Goal: Task Accomplishment & Management: Use online tool/utility

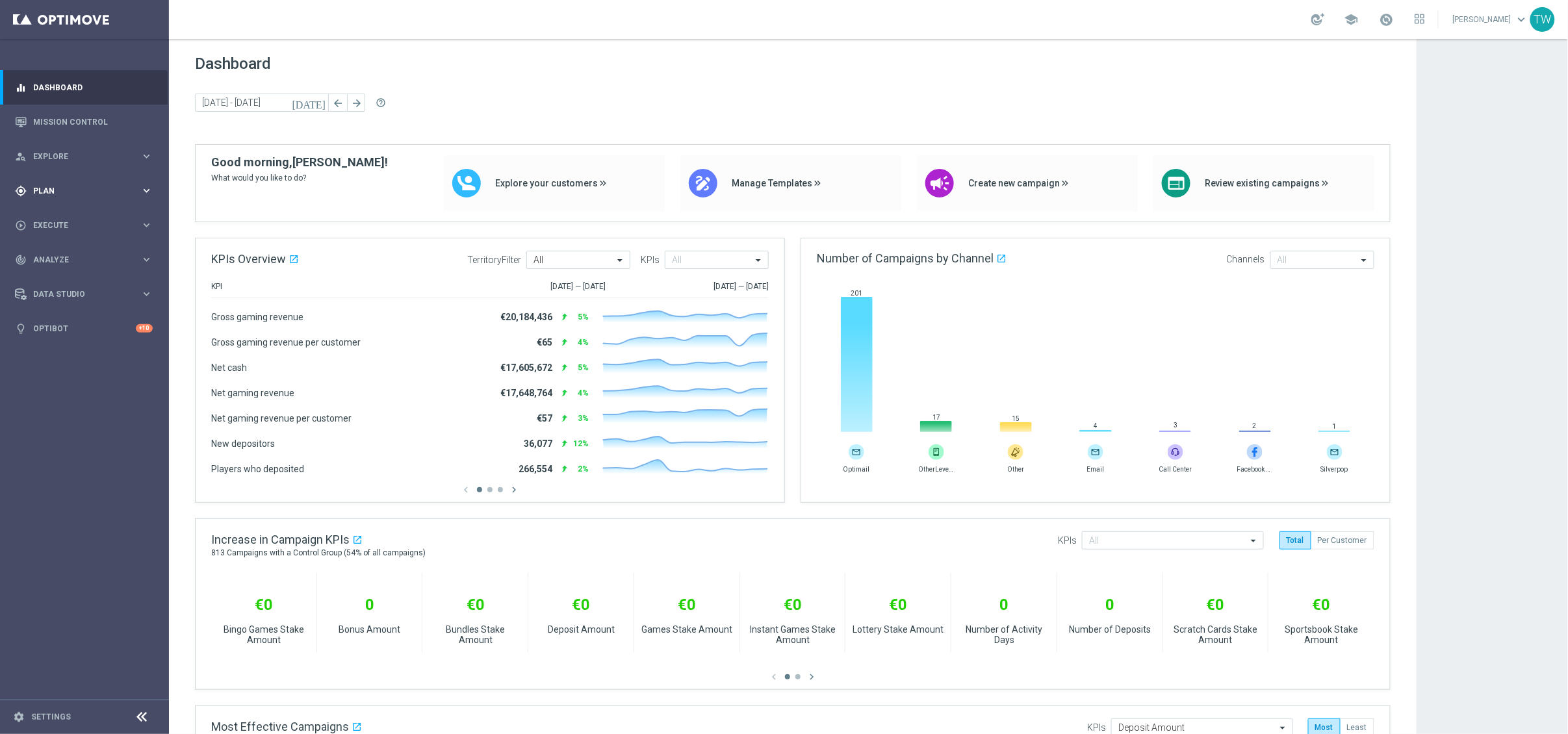
click at [103, 194] on div "gps_fixed Plan" at bounding box center [78, 191] width 126 height 12
click at [74, 260] on span "Templates" at bounding box center [81, 256] width 93 height 8
click at [57, 274] on link "Optimail" at bounding box center [87, 276] width 95 height 10
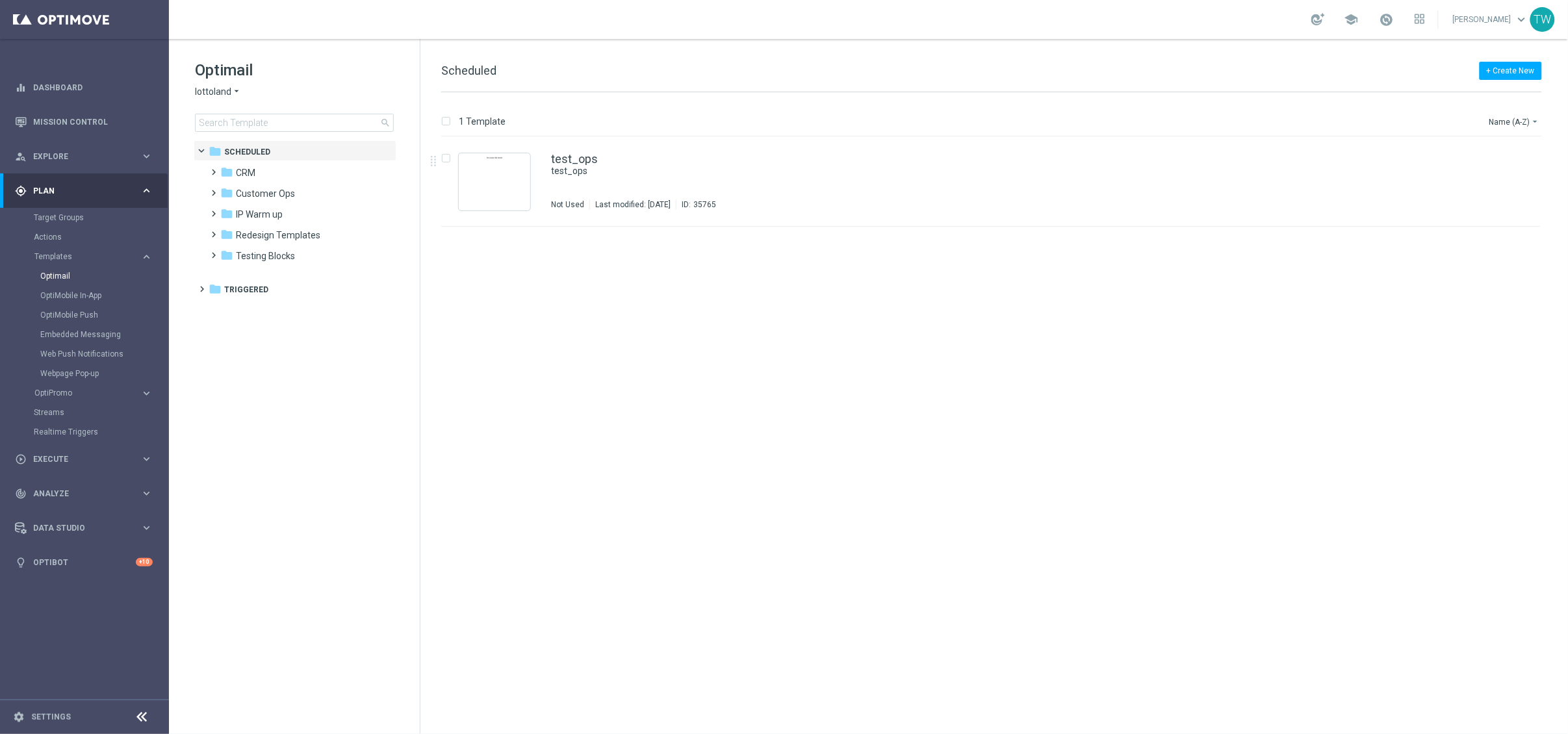
click at [228, 96] on span "lottoland" at bounding box center [213, 92] width 36 height 12
click at [248, 120] on div "KenoGO" at bounding box center [244, 122] width 98 height 16
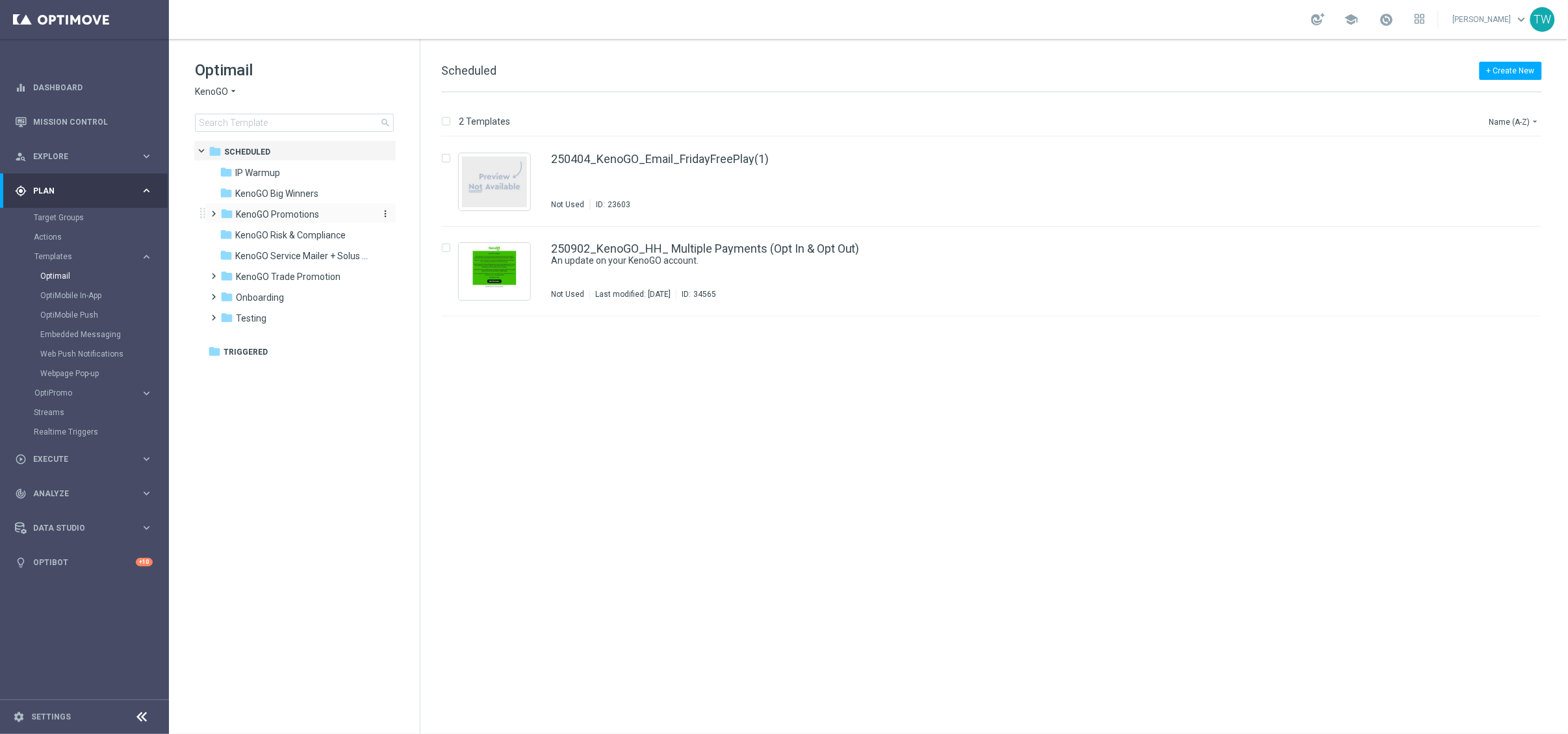
click at [304, 212] on span "KenoGO Promotions" at bounding box center [277, 215] width 83 height 12
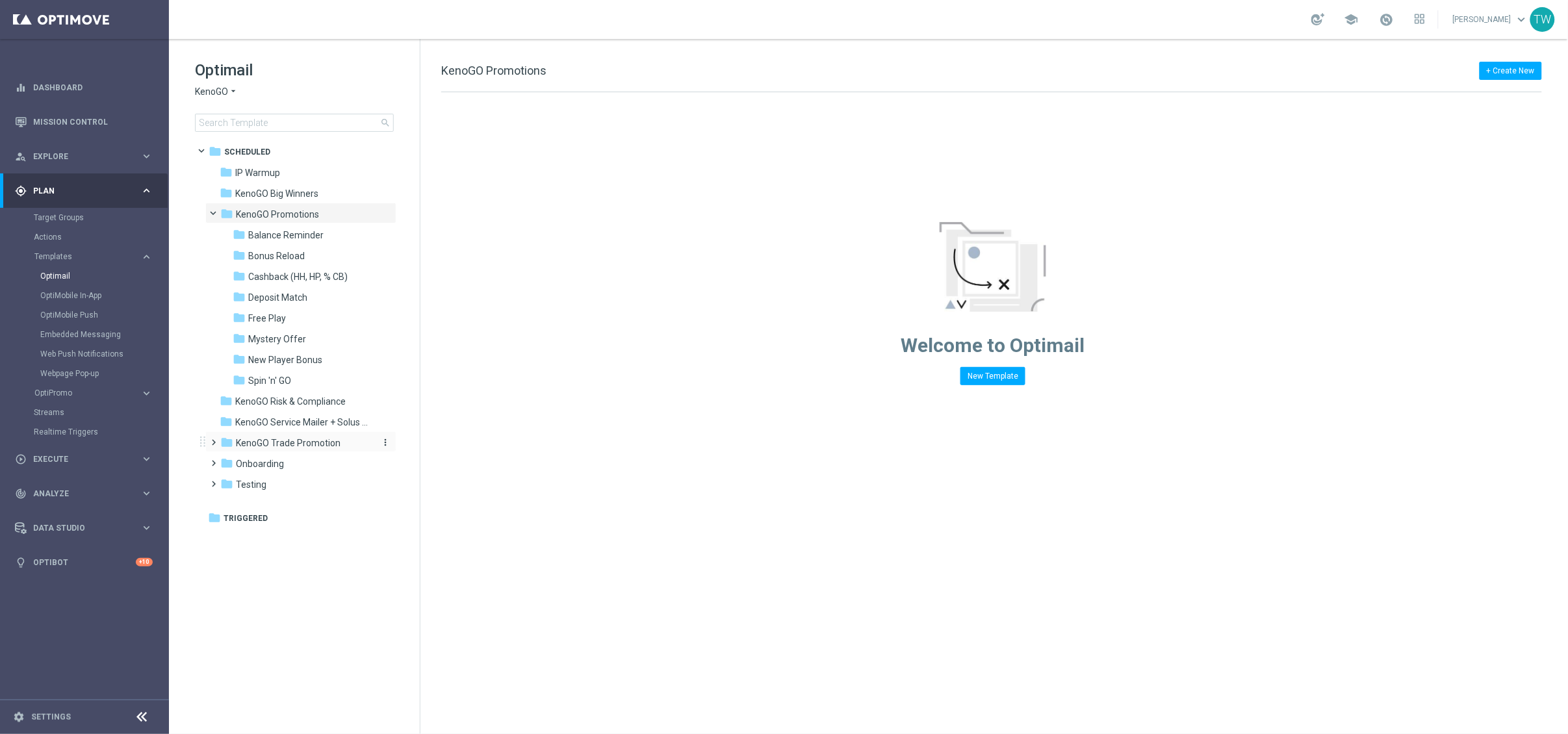
click at [317, 442] on span "KenoGO Trade Promotion" at bounding box center [288, 443] width 105 height 12
click at [328, 500] on div "folder Monthly Madness" at bounding box center [303, 506] width 139 height 15
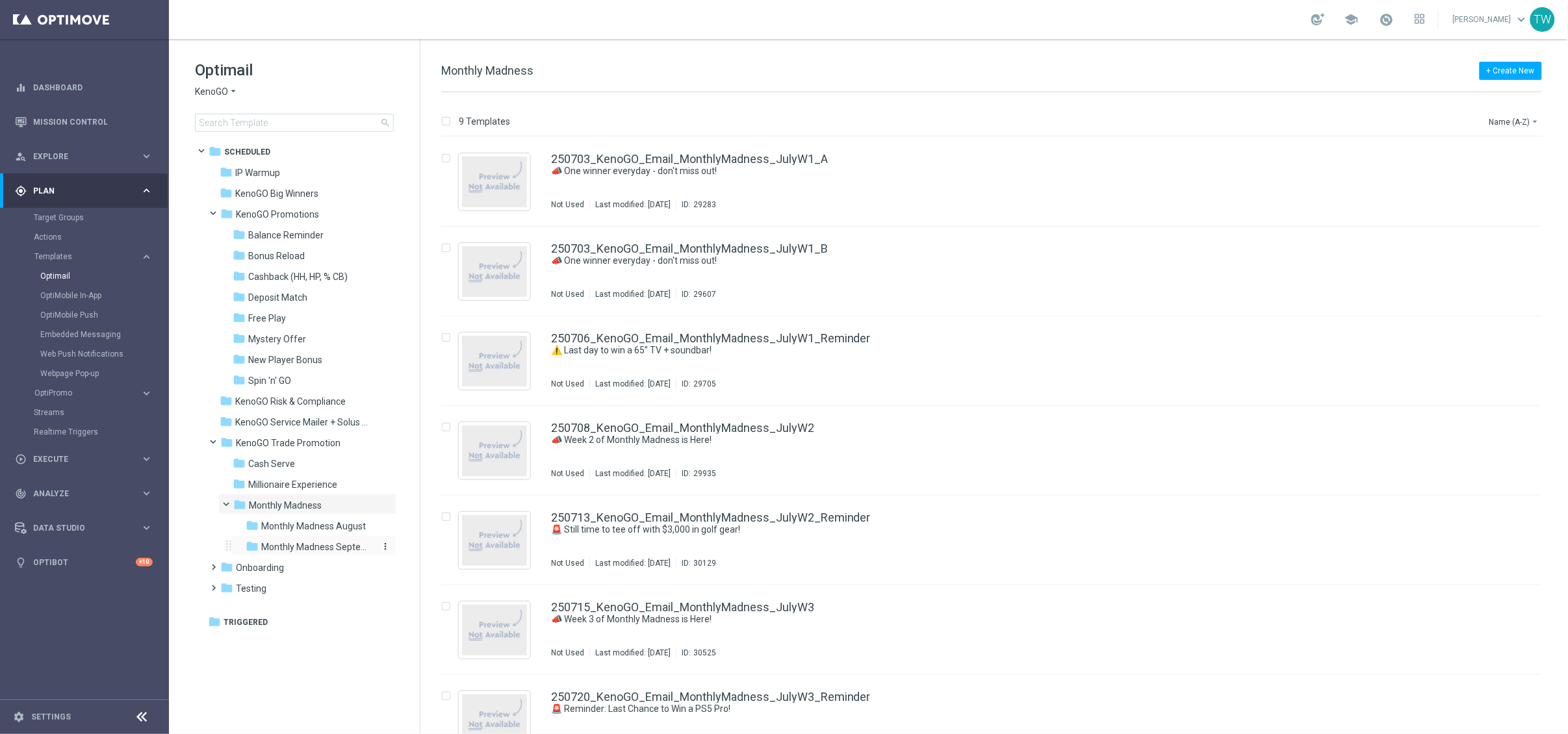
click at [335, 545] on span "Monthly Madness September" at bounding box center [318, 547] width 113 height 12
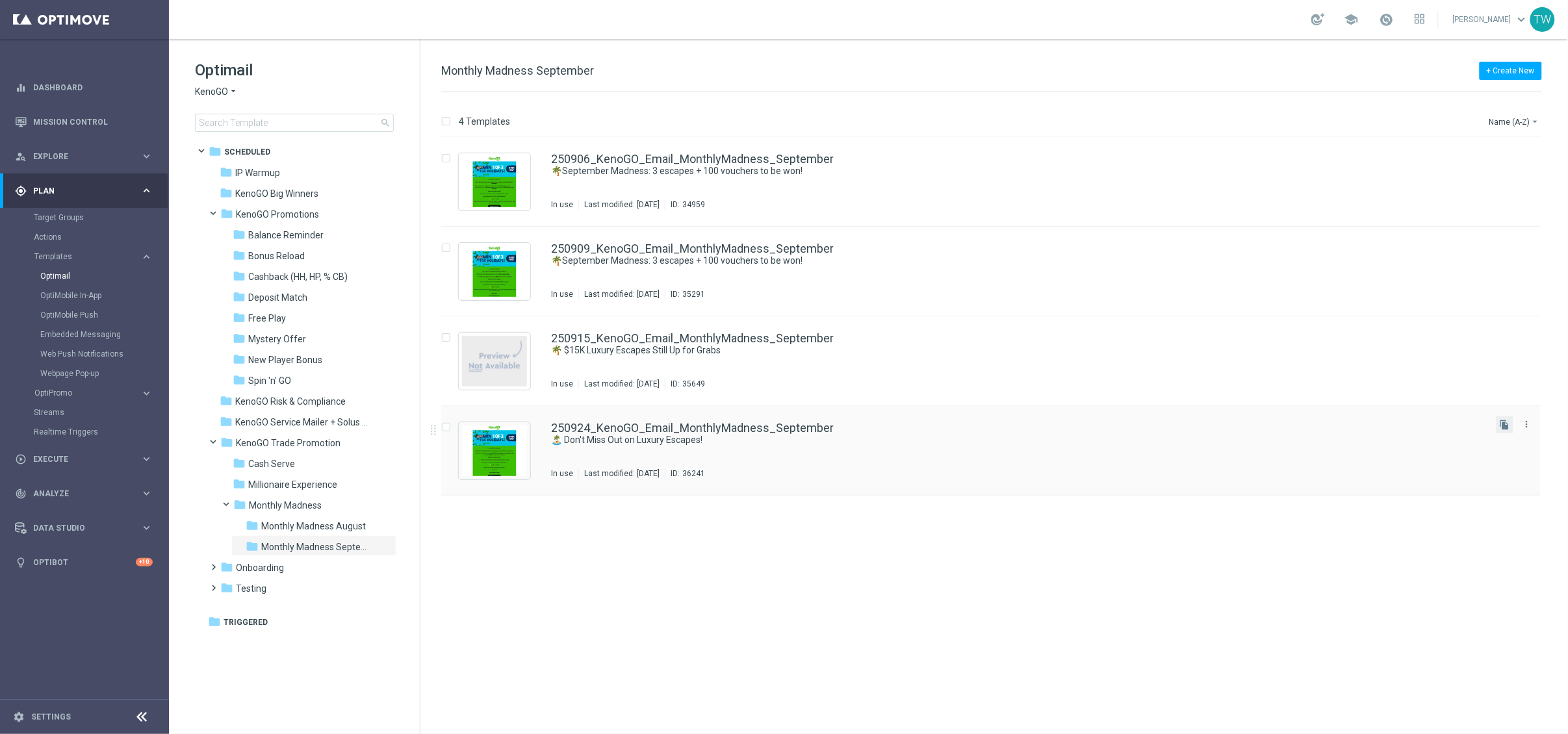
click at [1364, 428] on button "file_copy" at bounding box center [1504, 424] width 17 height 17
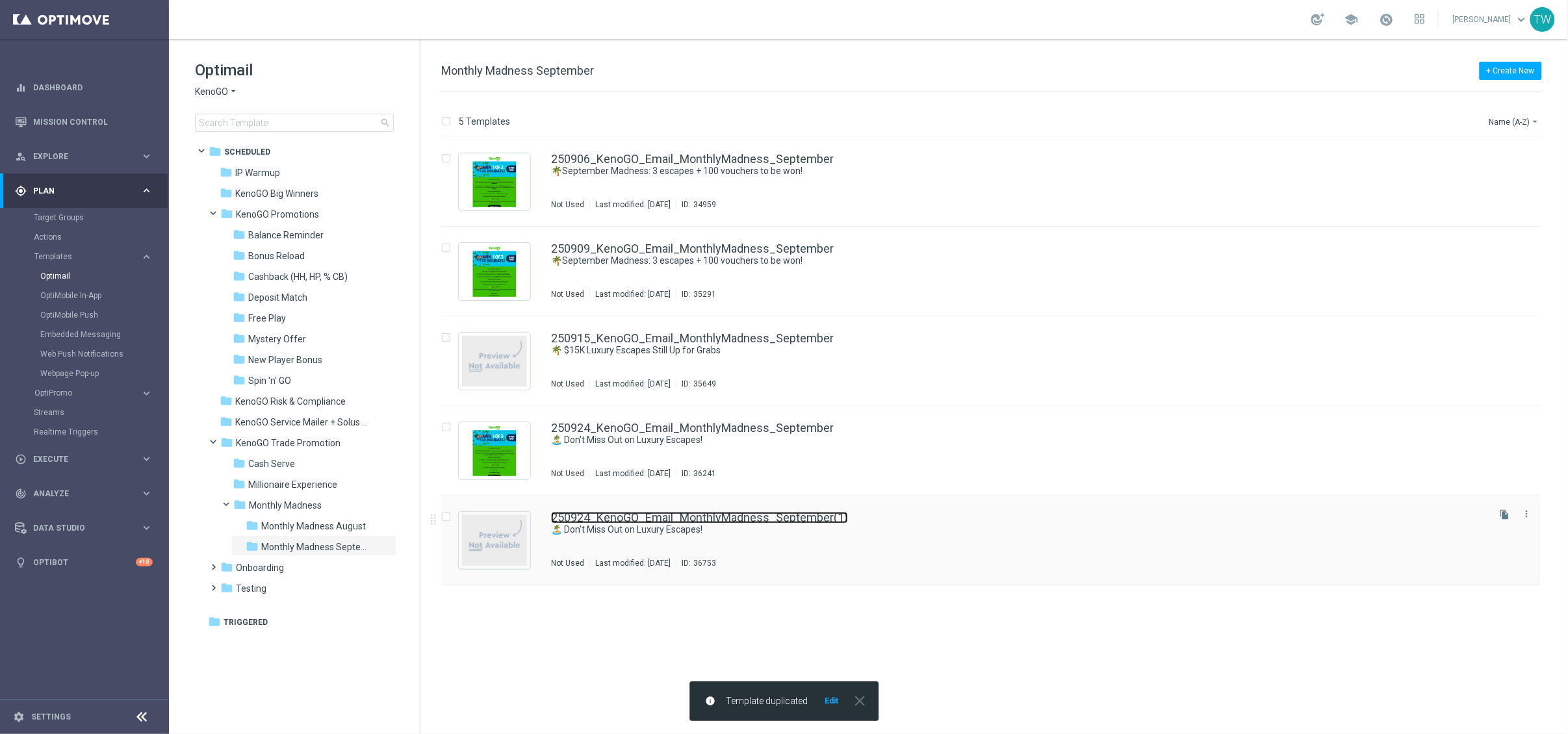
click at [824, 519] on link "250924_KenoGO_Email_MonthlyMadness_September(1)" at bounding box center [699, 518] width 297 height 12
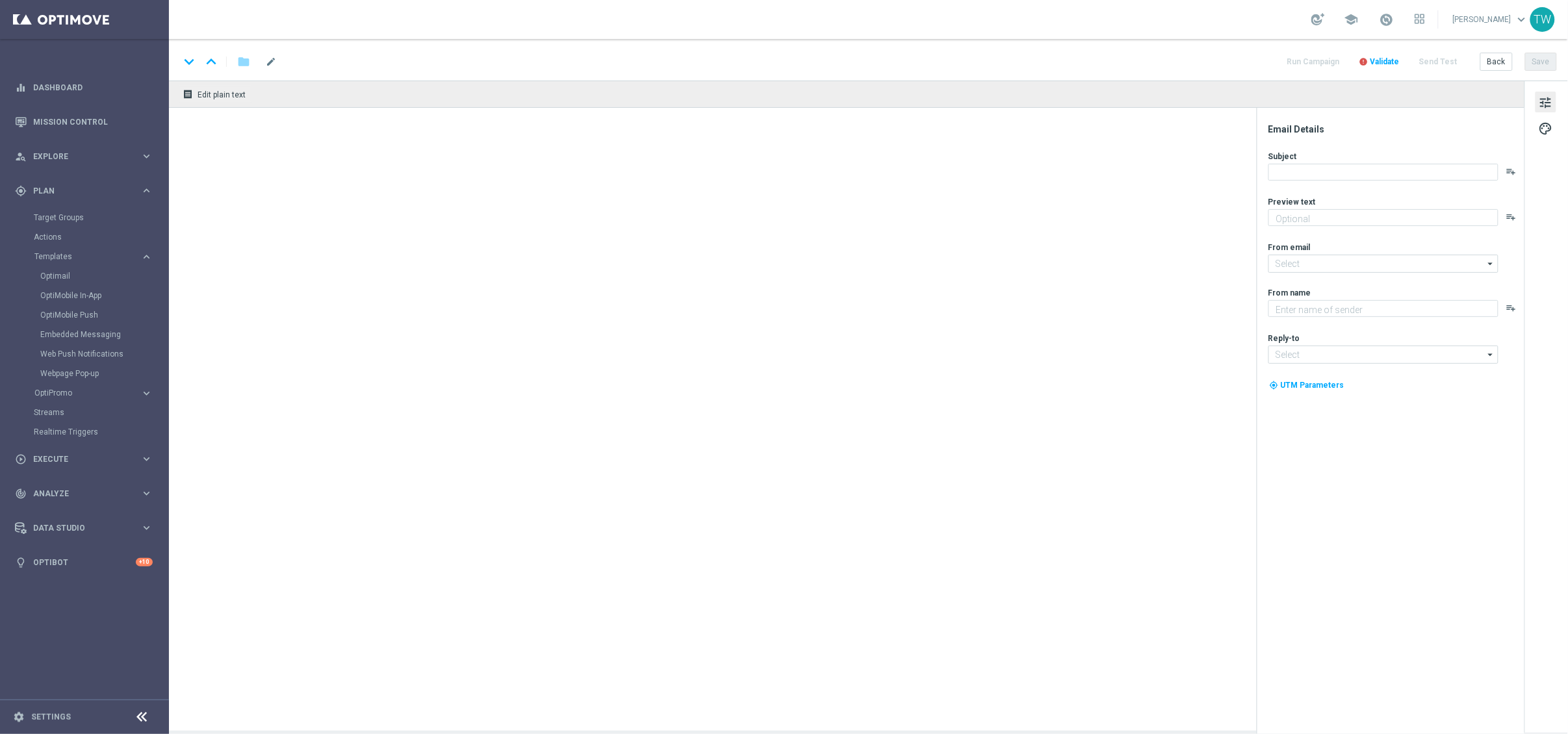
type textarea "Time's ticking - get your entries in!"
type input "mail@crm.kenogo.com.au"
type textarea "KenoGO"
type input "support@kenogo.com.au"
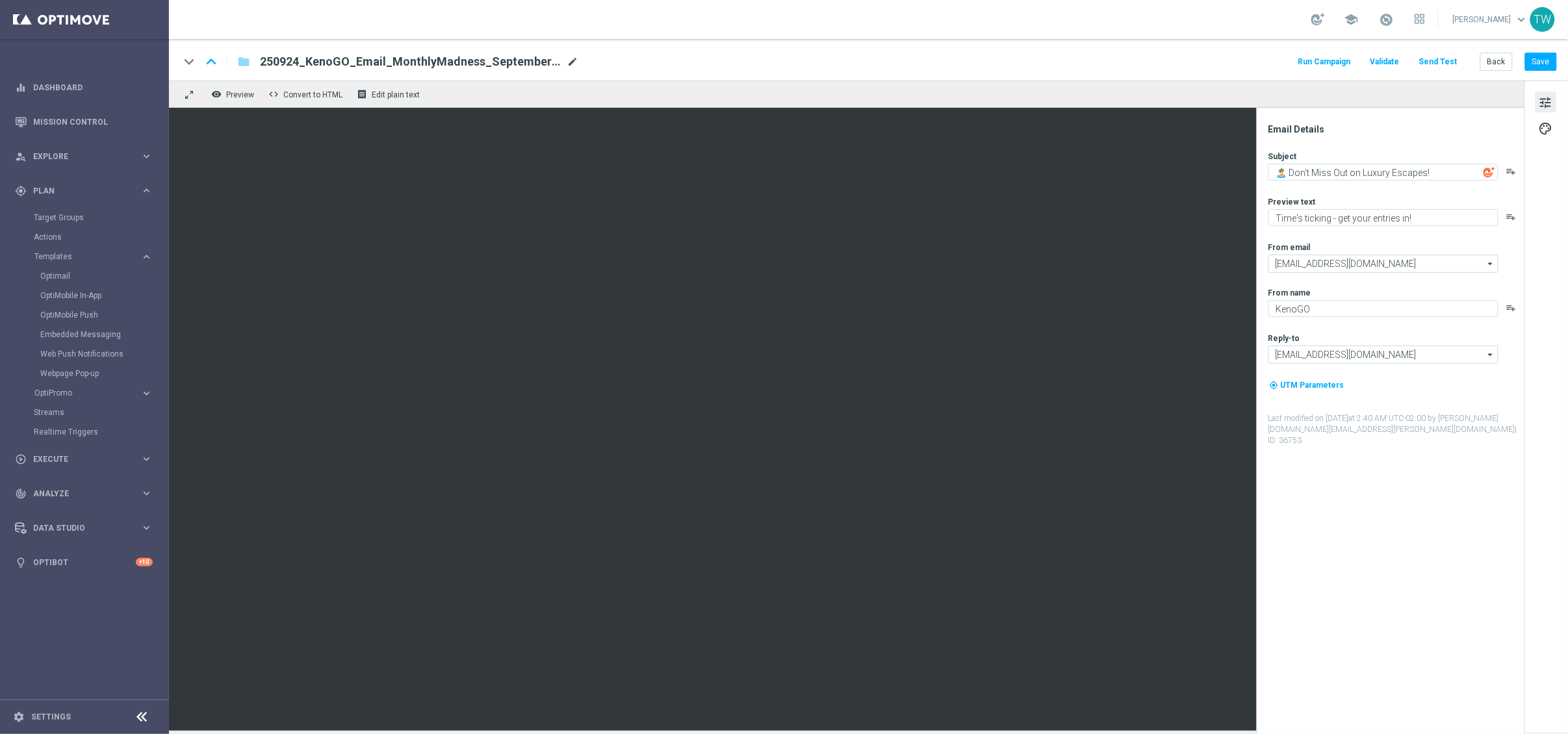
click at [572, 57] on span "mode_edit" at bounding box center [572, 61] width 12 height 12
type input "250929_KenoGO_Email_MonthlyMadness_September"
drag, startPoint x: 757, startPoint y: 66, endPoint x: 735, endPoint y: 66, distance: 22.0
click at [755, 66] on div "keyboard_arrow_down keyboard_arrow_up folder 250929_KenoGO_Email_MonthlyMadness…" at bounding box center [868, 61] width 1378 height 17
click at [535, 60] on input "250929_KenoGO_Email_MonthlyMadness_September" at bounding box center [421, 61] width 322 height 17
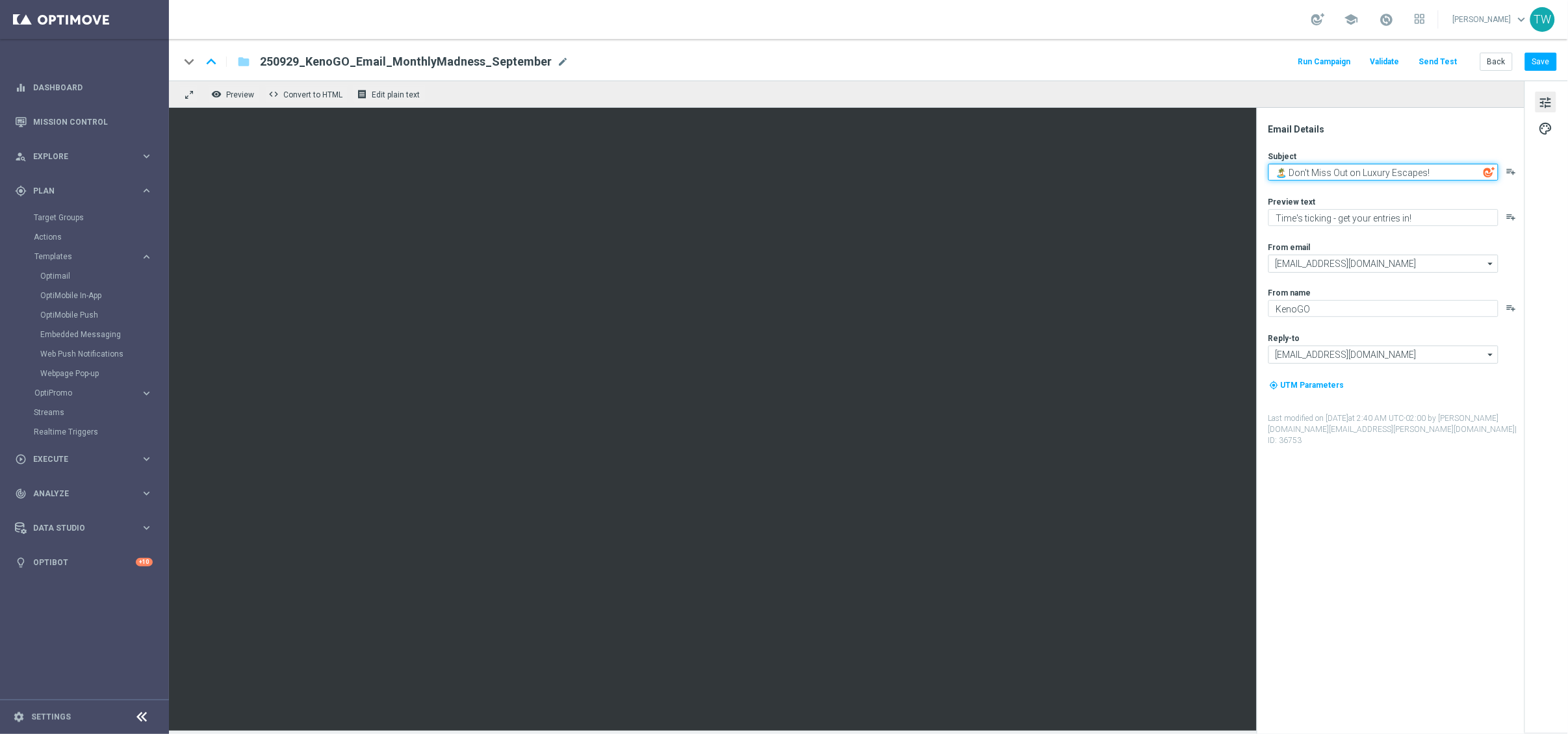
click at [1364, 170] on textarea "🏝️ Don't Miss Out on Luxury Escapes!" at bounding box center [1384, 172] width 230 height 17
paste textarea "⏰ Final Call: Last Chance for $15K Getaway"
click at [1364, 171] on textarea "⏰ Final Call: Last Chance for $15K Getaways!" at bounding box center [1384, 172] width 230 height 17
drag, startPoint x: 1333, startPoint y: 172, endPoint x: 1537, endPoint y: 171, distance: 204.0
click at [1364, 171] on div "Email Details Subject ⏰ Final Call: Last Chance to Win $15K Getaways! playlist_…" at bounding box center [1546, 406] width 43 height 650
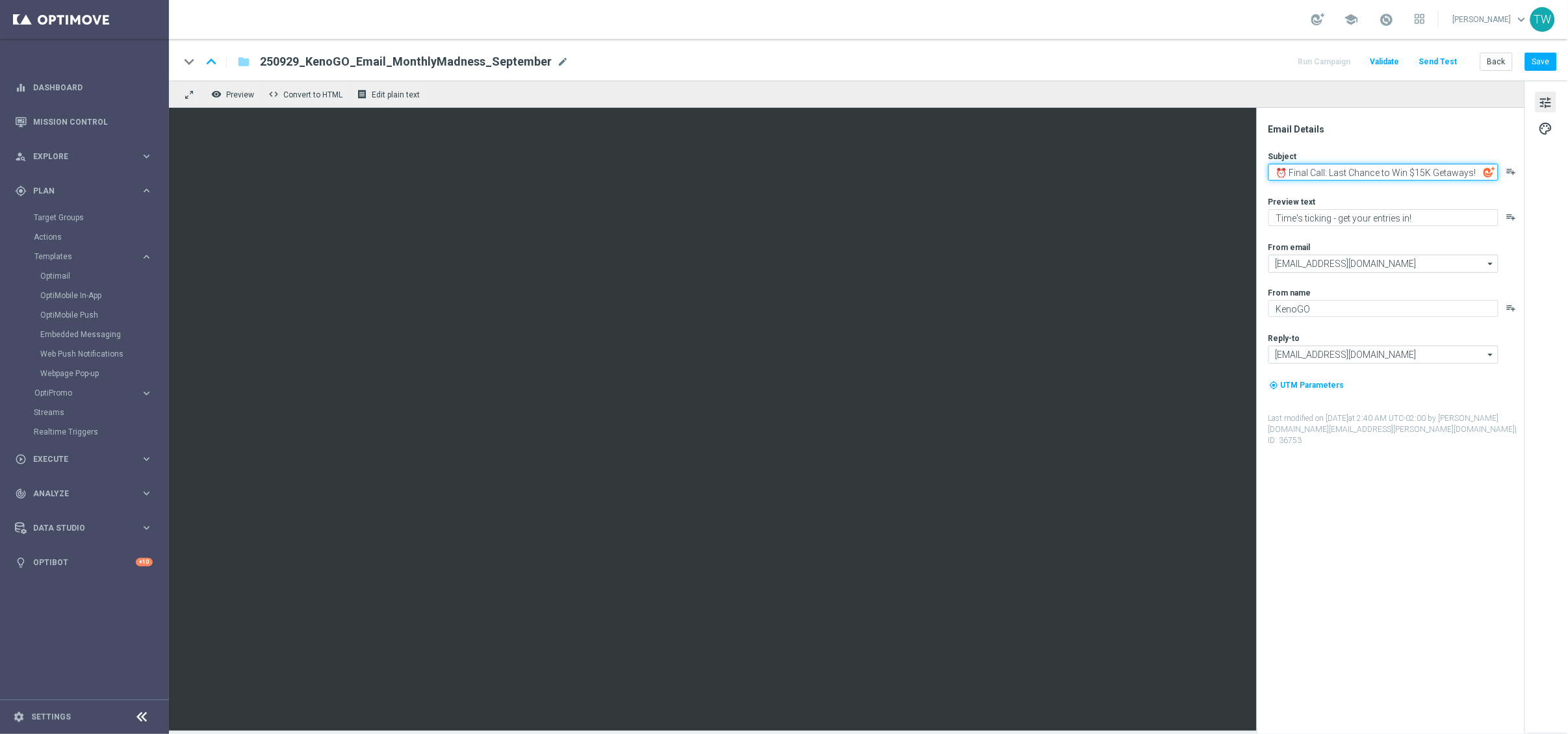
paste textarea "Days"
click at [1364, 173] on textarea "⏰ Final Call: Last Days to Win $15K Getaways!" at bounding box center [1384, 172] width 230 height 17
type textarea "⏰ Final Call: Last Chance to Win $15K Getaways!"
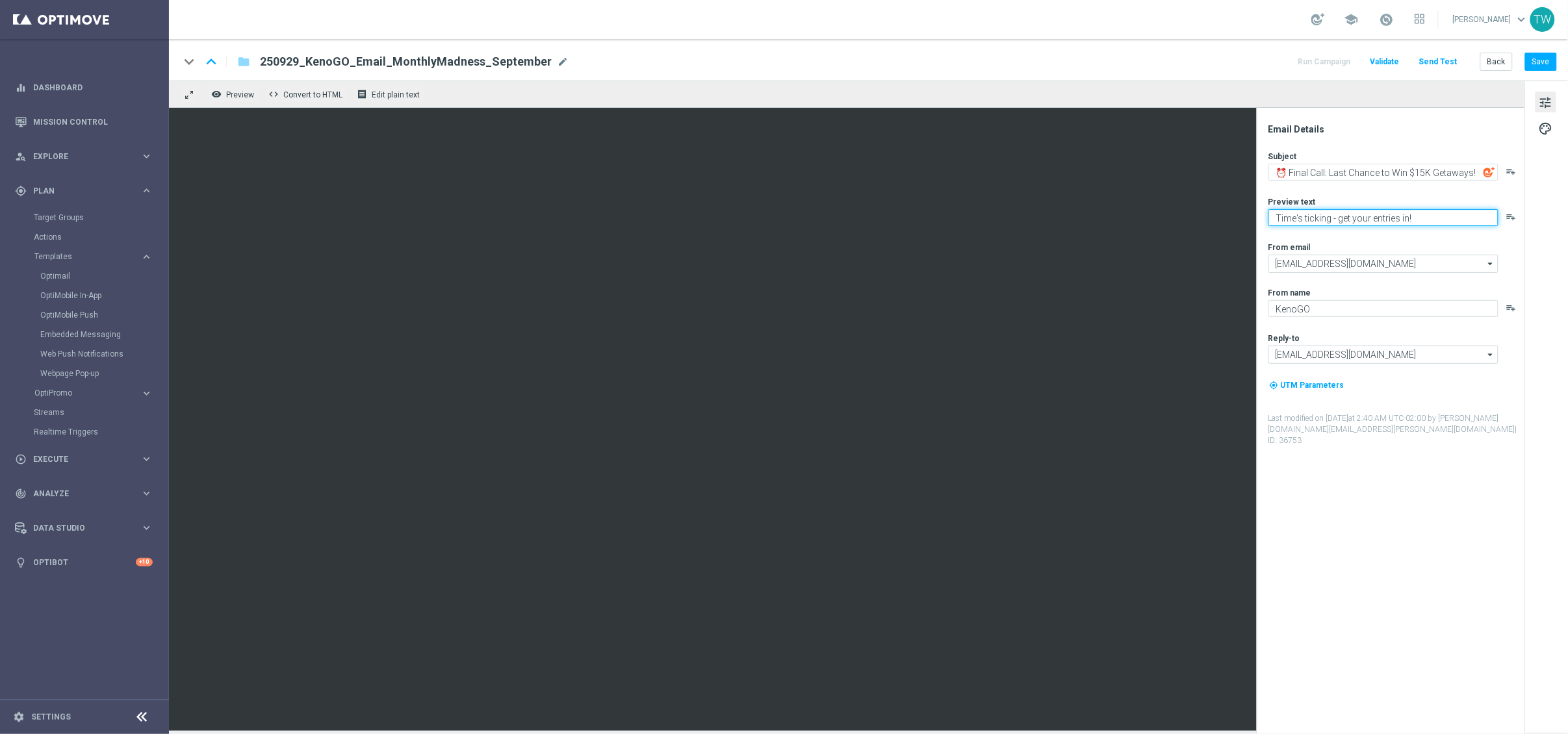
click at [1364, 220] on textarea "Time's ticking - get your entries in!" at bounding box center [1384, 217] width 230 height 17
paste textarea "Hurry, the clock is ticking"
type textarea "Hurry, the clock is ticking!"
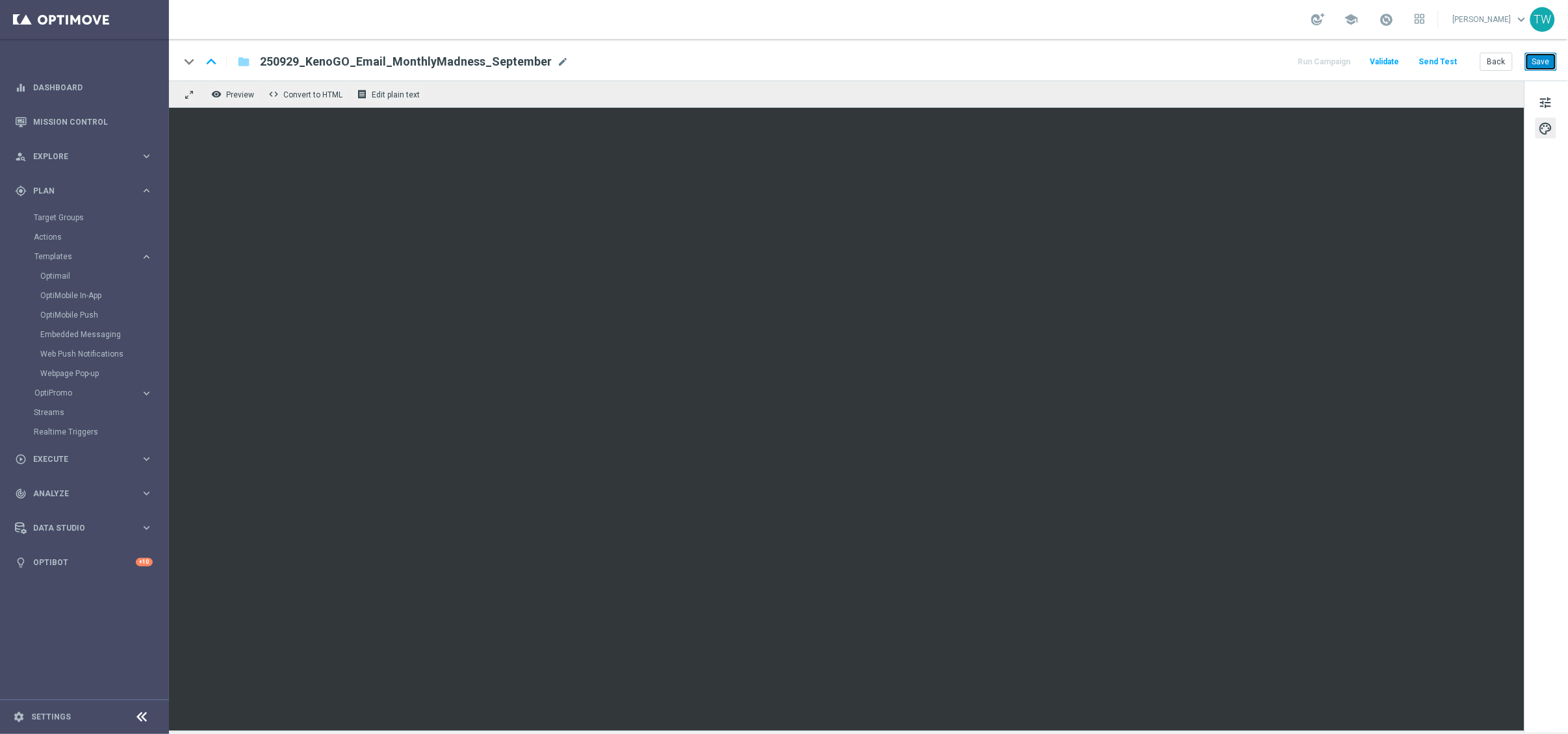
click at [1364, 58] on button "Save" at bounding box center [1541, 61] width 32 height 18
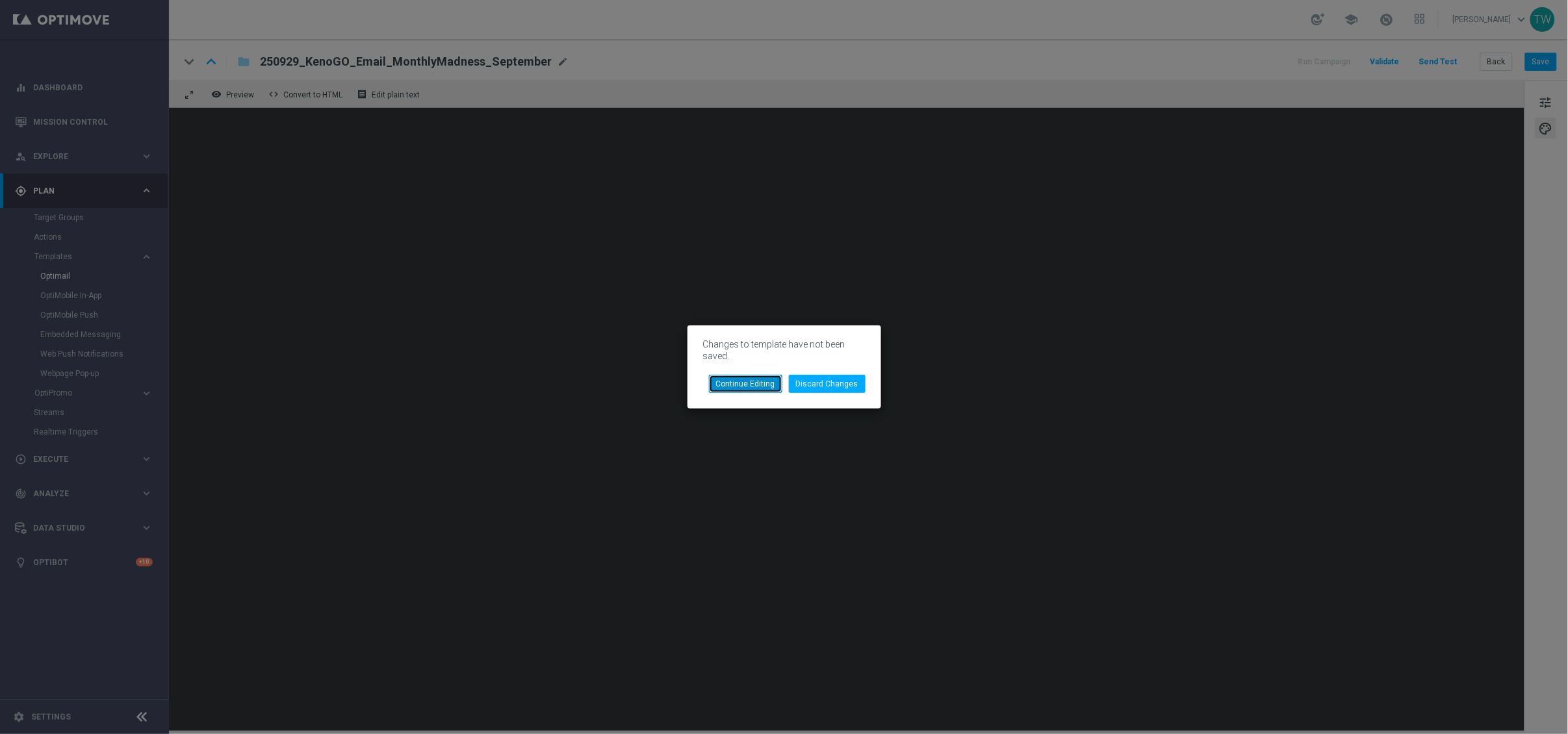
click at [738, 382] on button "Continue Editing" at bounding box center [746, 384] width 74 height 18
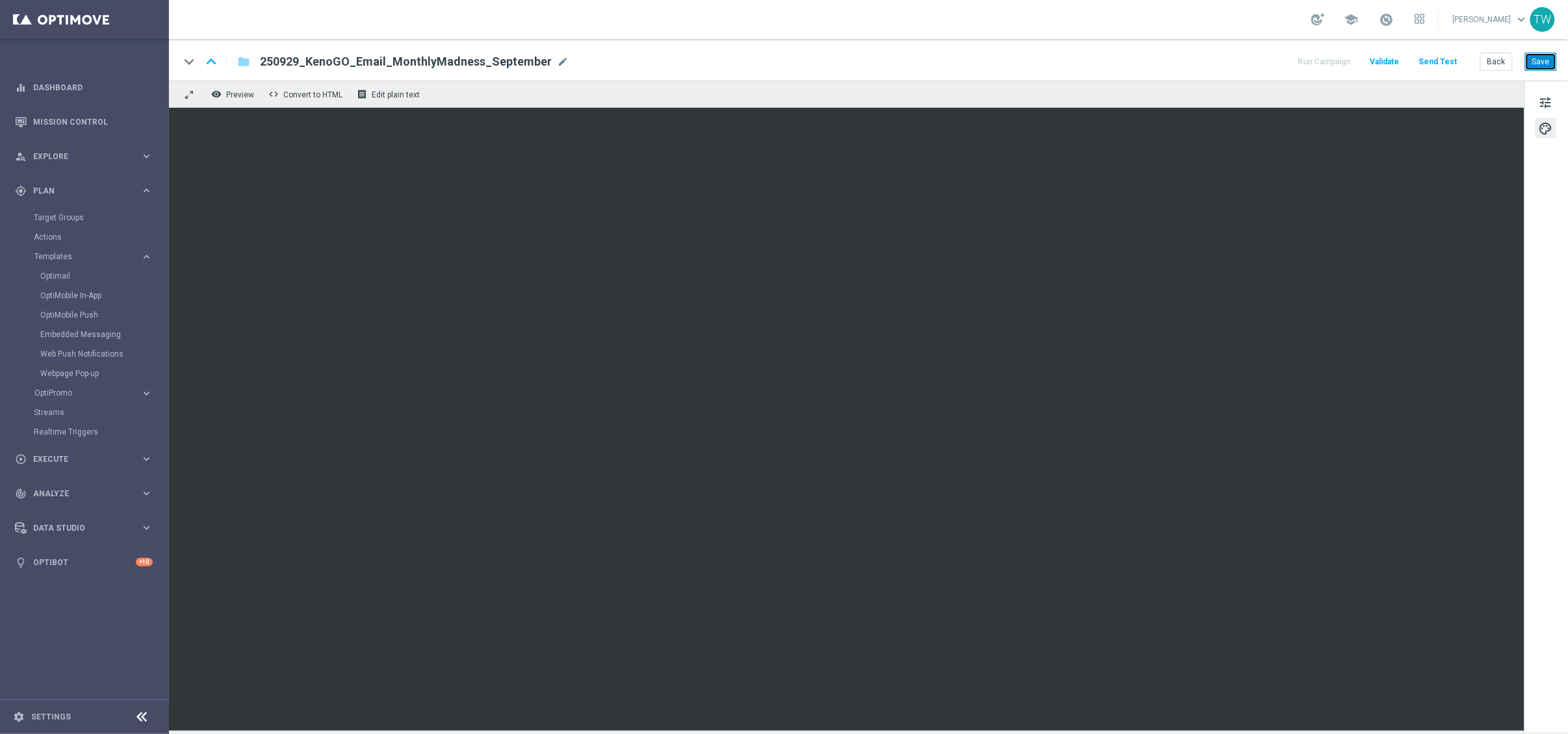
click at [1364, 66] on button "Save" at bounding box center [1541, 61] width 32 height 18
click at [1364, 67] on button "Save" at bounding box center [1541, 61] width 32 height 18
click at [1364, 103] on span "tune" at bounding box center [1546, 102] width 14 height 17
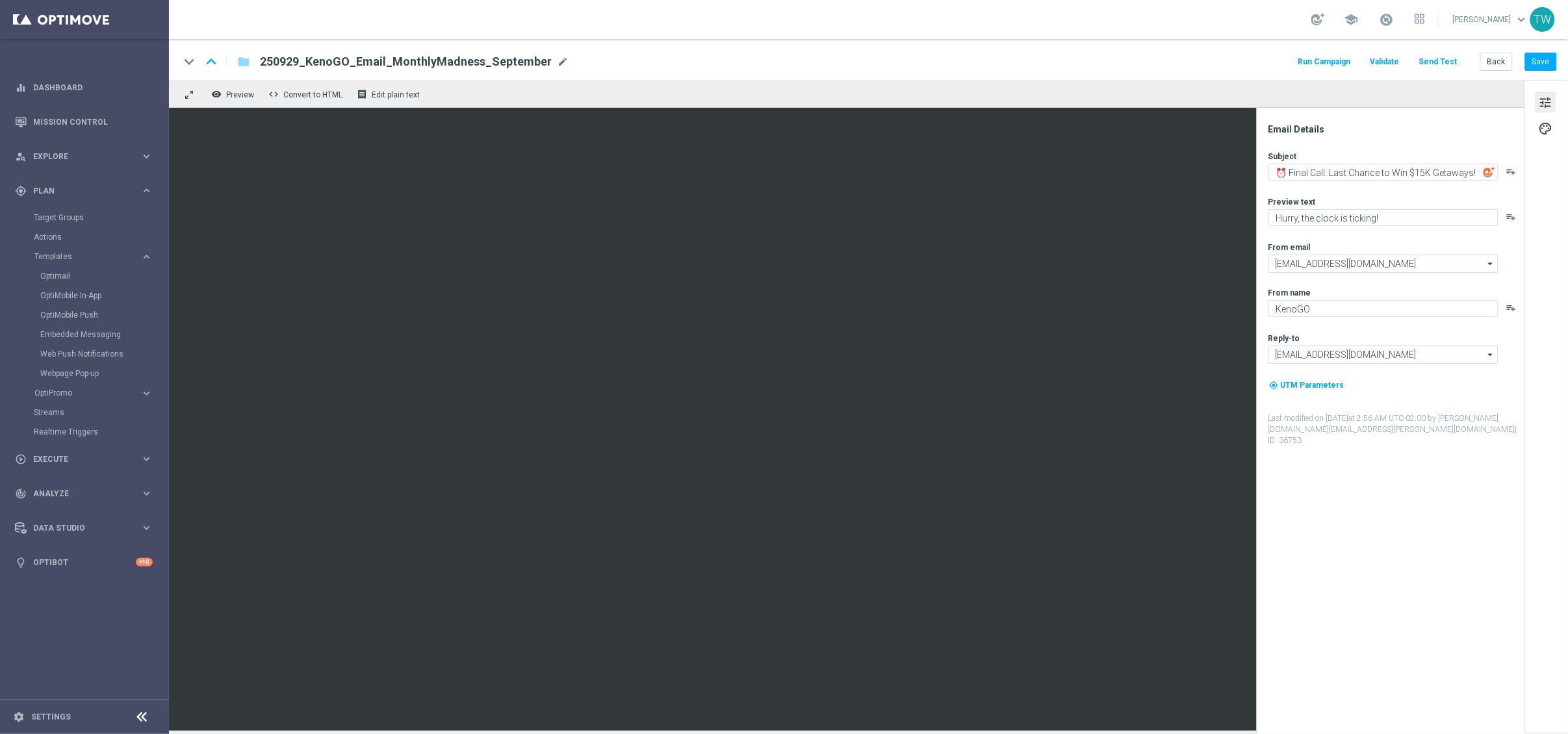
click at [1364, 66] on button "Send Test" at bounding box center [1438, 62] width 42 height 17
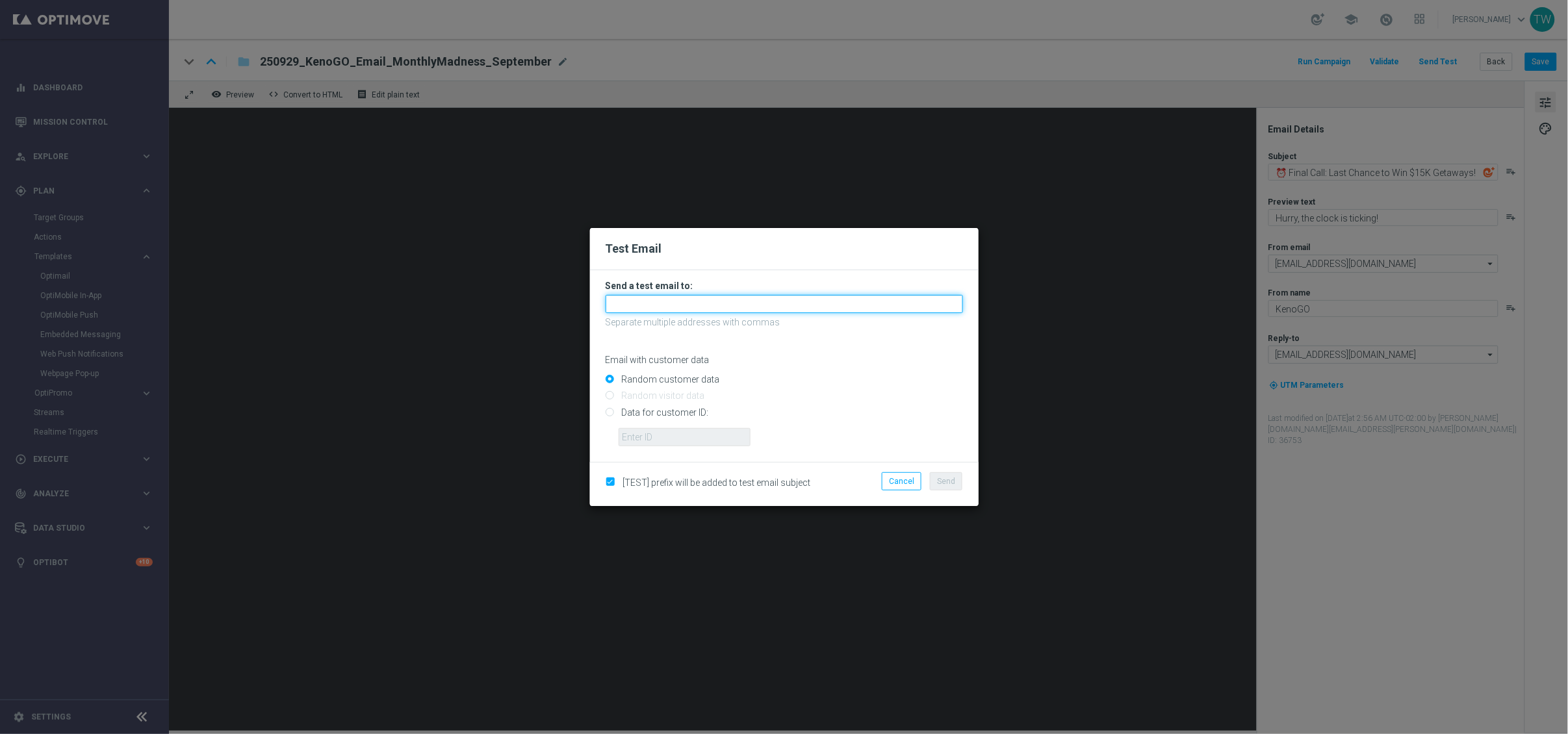
click at [728, 307] on input "text" at bounding box center [784, 303] width 358 height 18
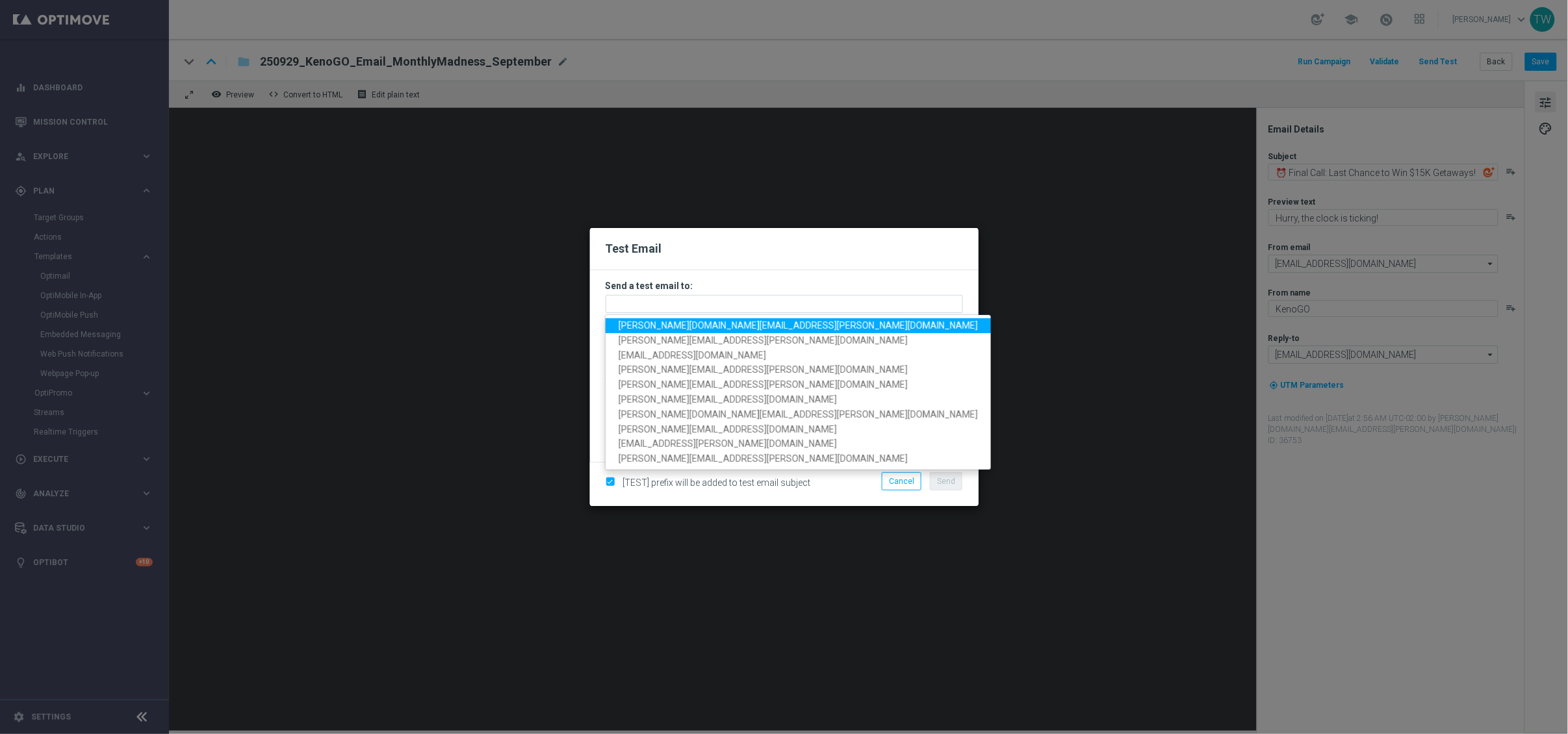
click at [700, 326] on span "tina.wang@kenogo.com" at bounding box center [798, 325] width 359 height 10
type input "tina.wang@kenogo.com"
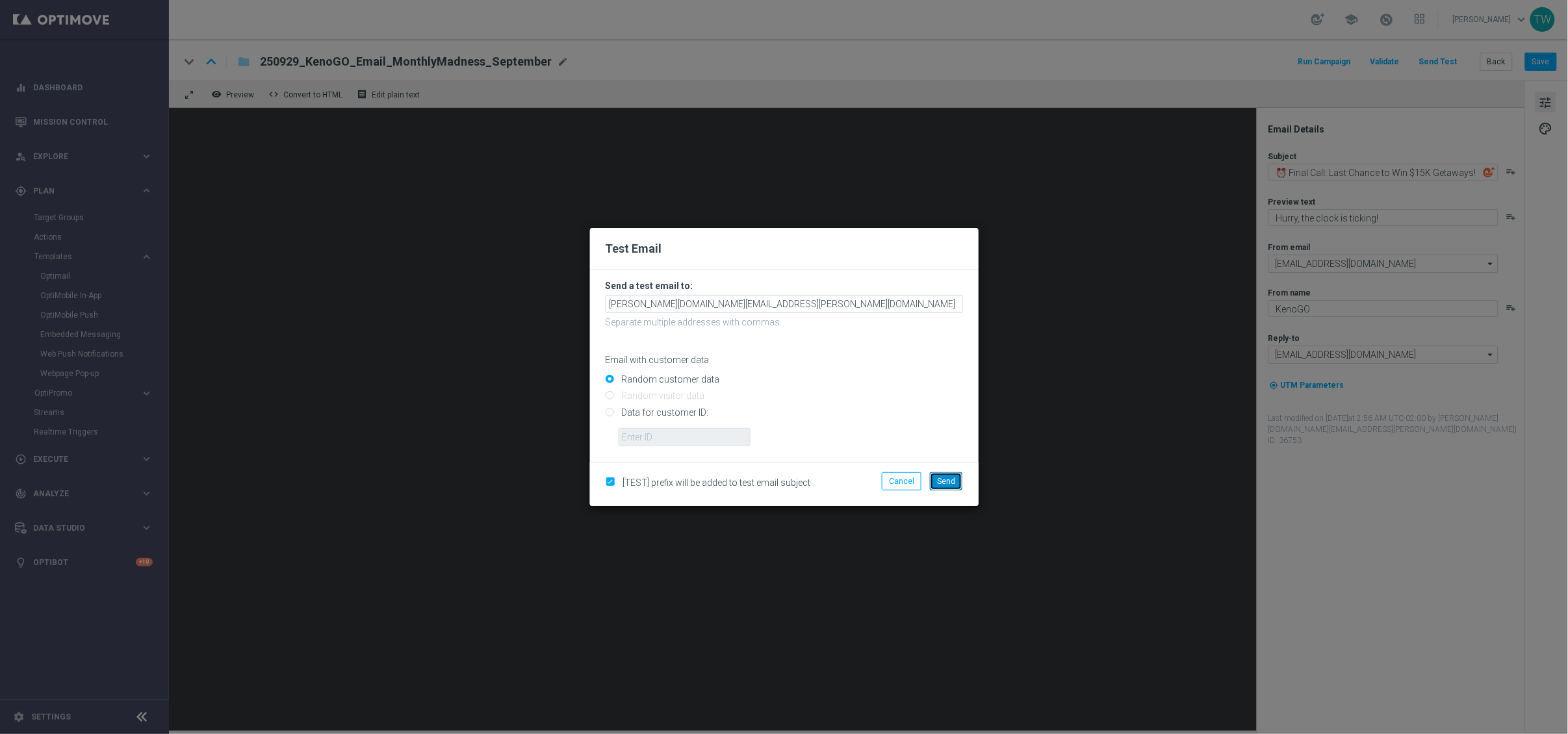
click at [953, 479] on span "Send" at bounding box center [946, 481] width 18 height 9
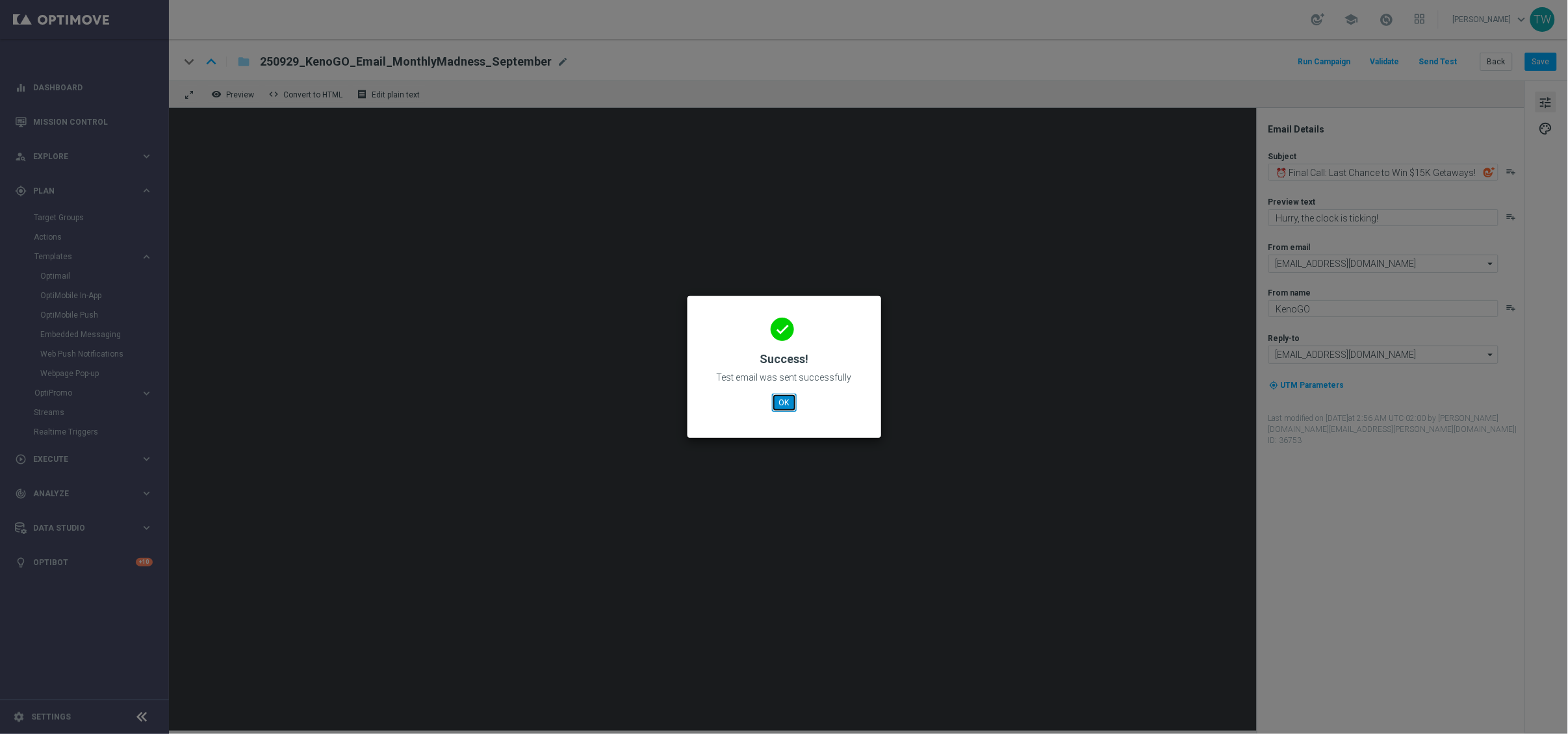
click at [791, 400] on button "OK" at bounding box center [784, 402] width 25 height 18
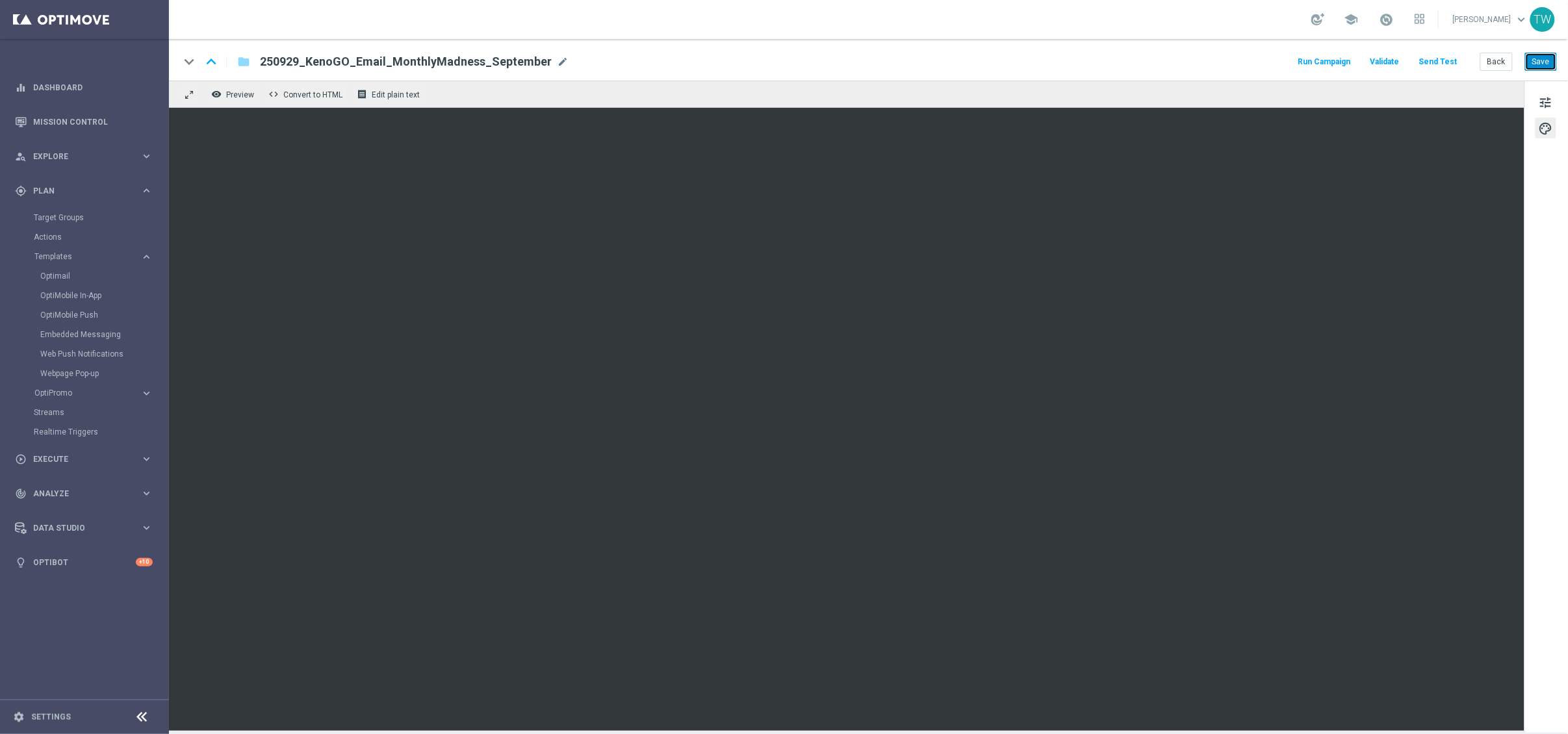
click at [1364, 64] on button "Save" at bounding box center [1541, 61] width 32 height 18
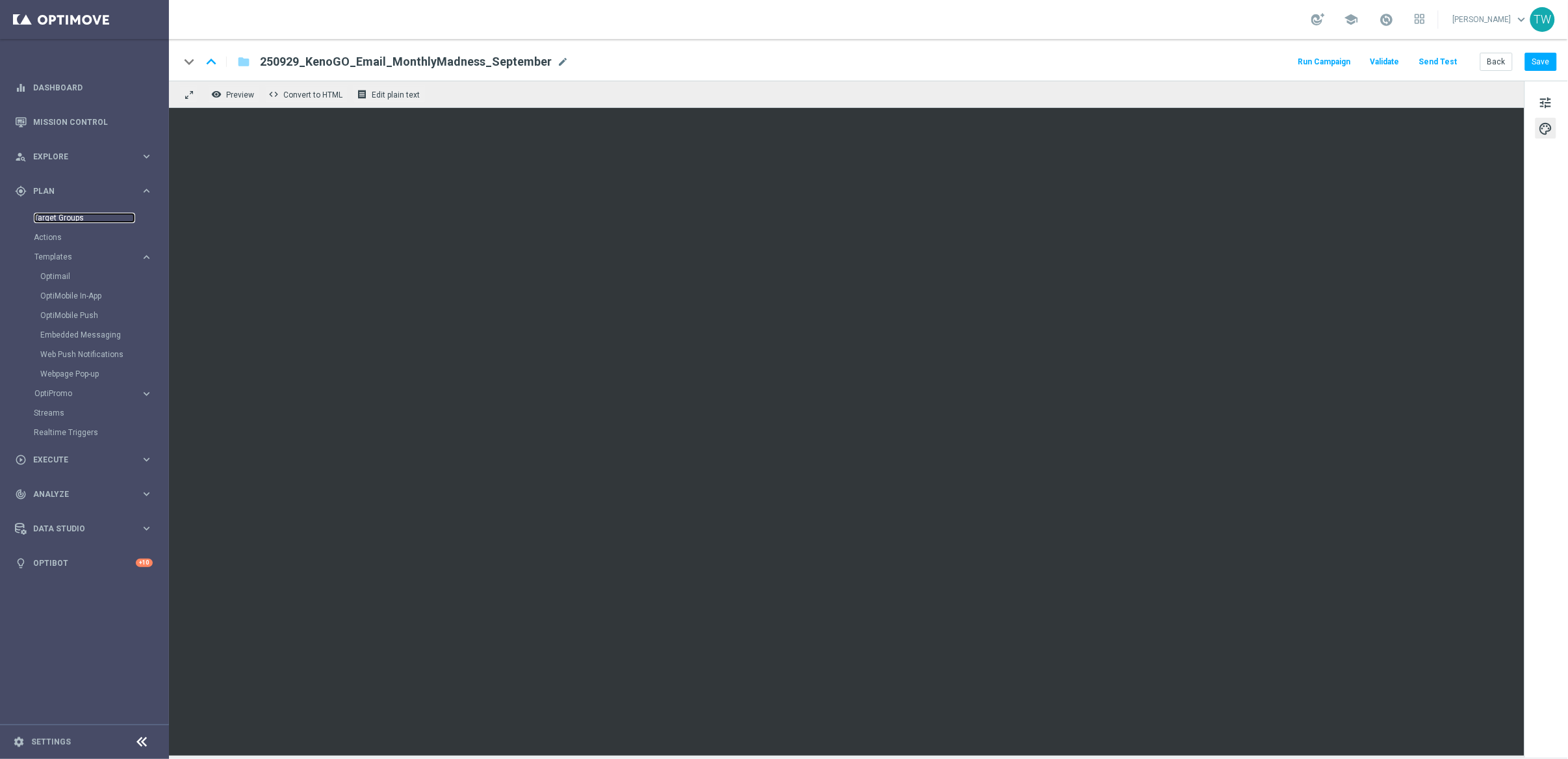
click at [72, 218] on link "Target Groups" at bounding box center [85, 218] width 101 height 10
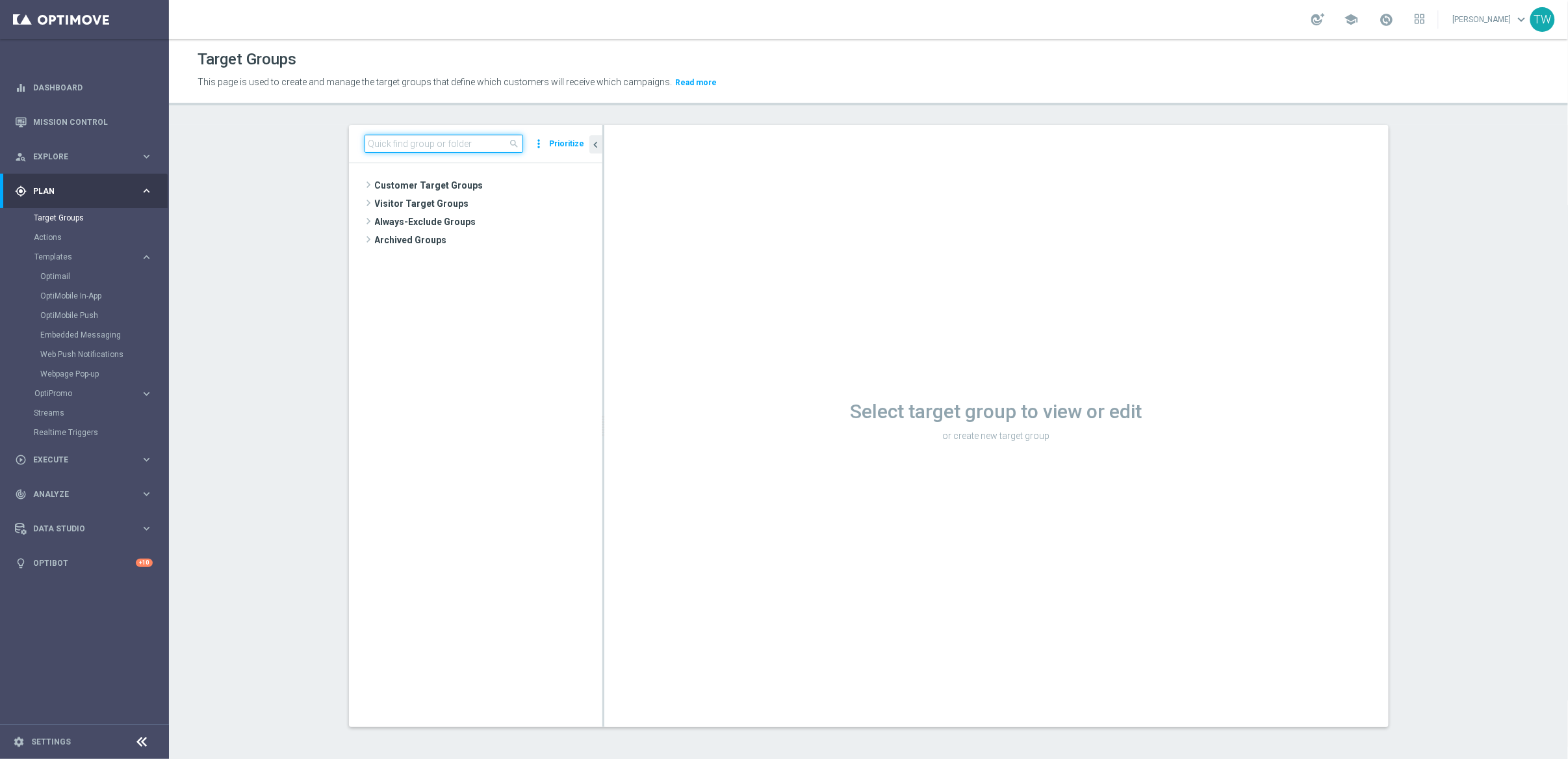
click at [461, 134] on input at bounding box center [444, 143] width 158 height 18
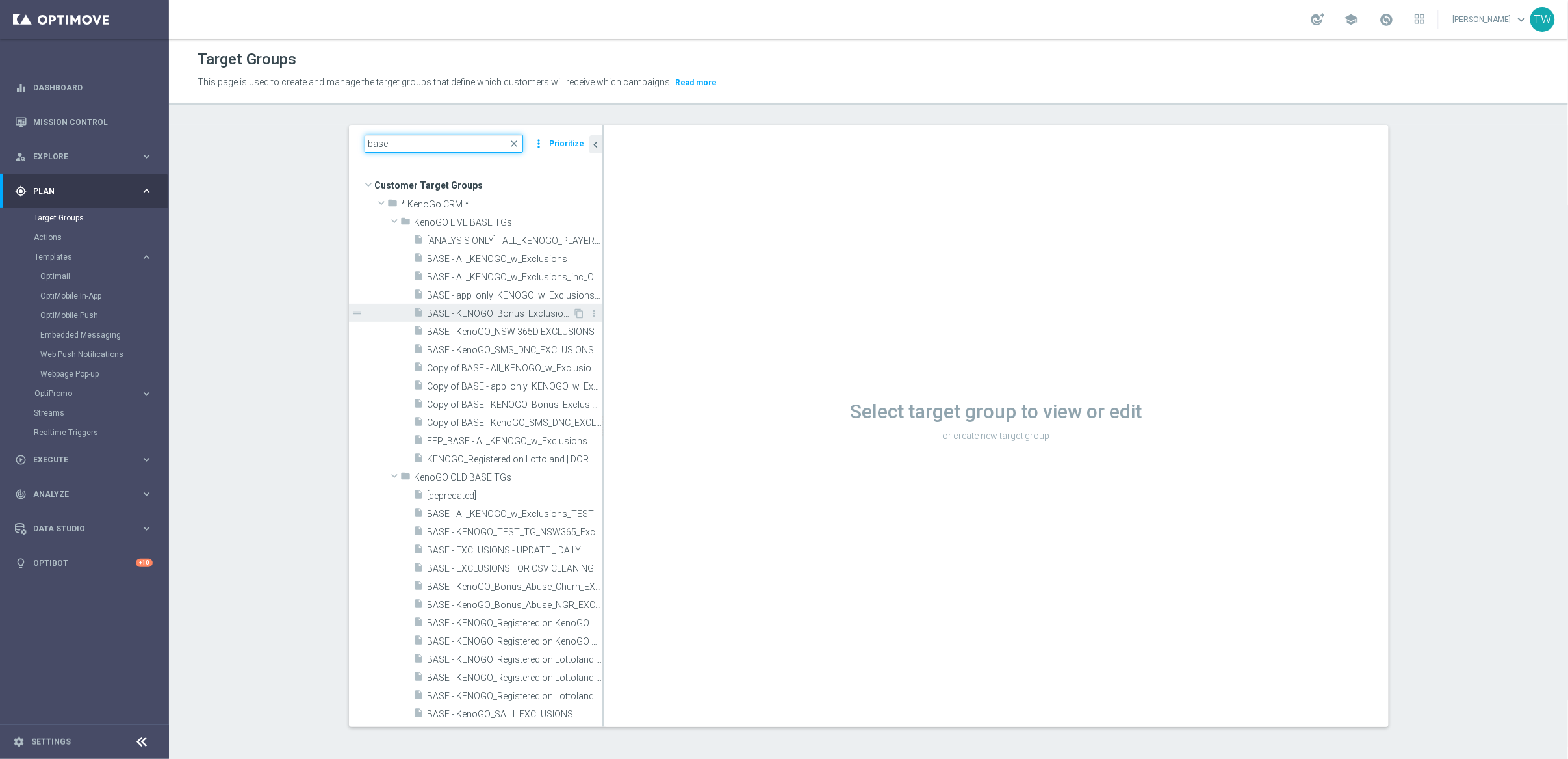
type input "base"
click at [536, 313] on span "BASE - KENOGO_Bonus_Exclusions" at bounding box center [500, 313] width 145 height 11
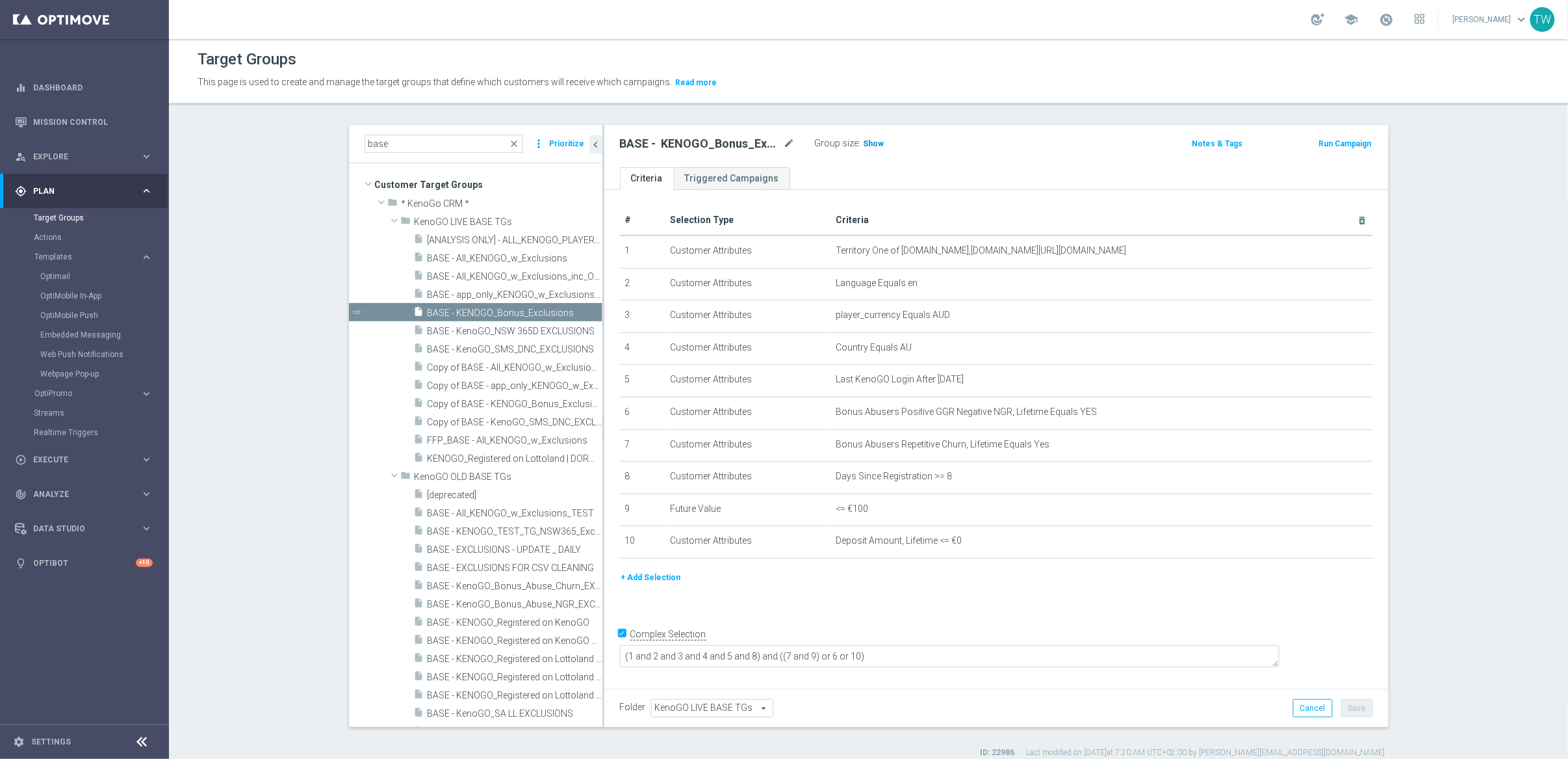
click at [869, 145] on span "Show" at bounding box center [874, 143] width 21 height 9
click at [885, 142] on span "23,581" at bounding box center [878, 145] width 27 height 12
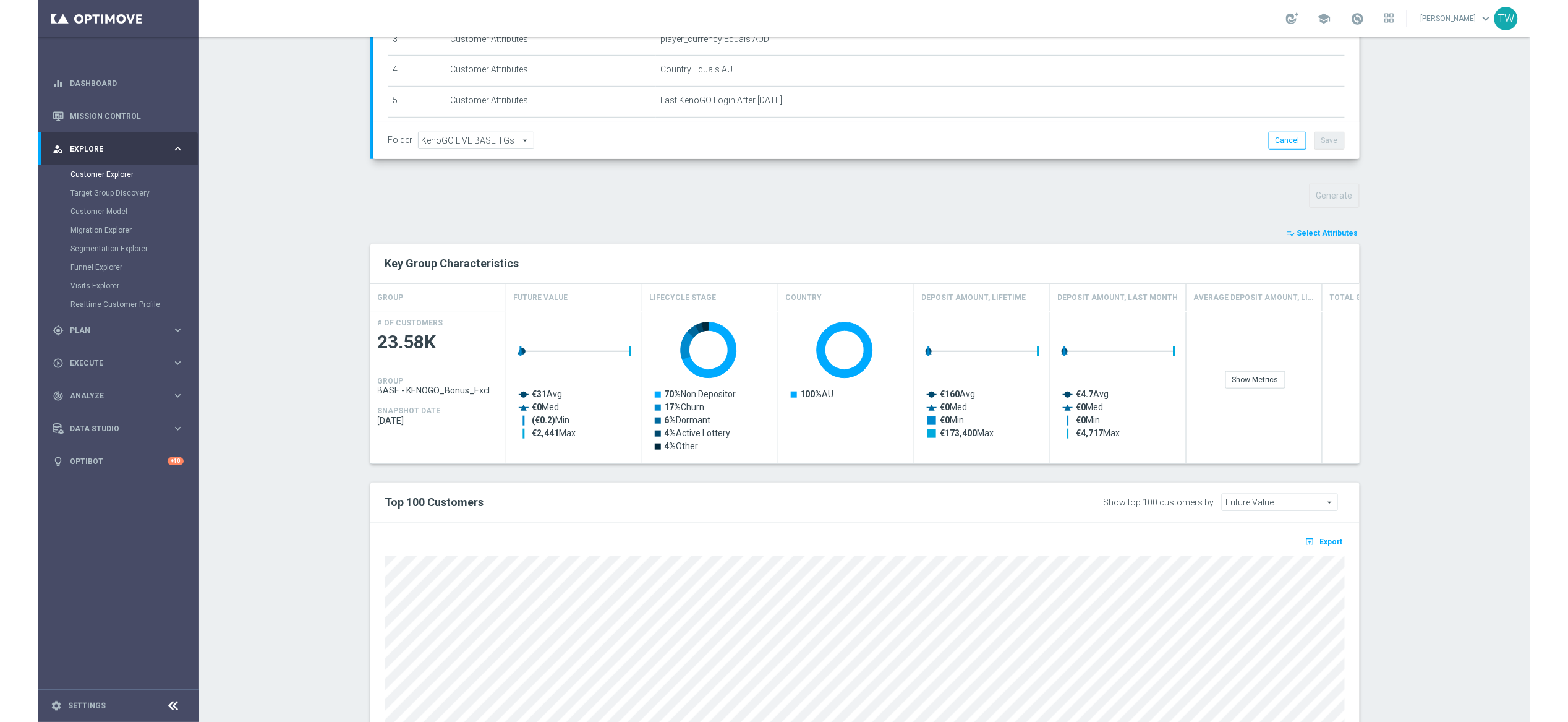
scroll to position [396, 0]
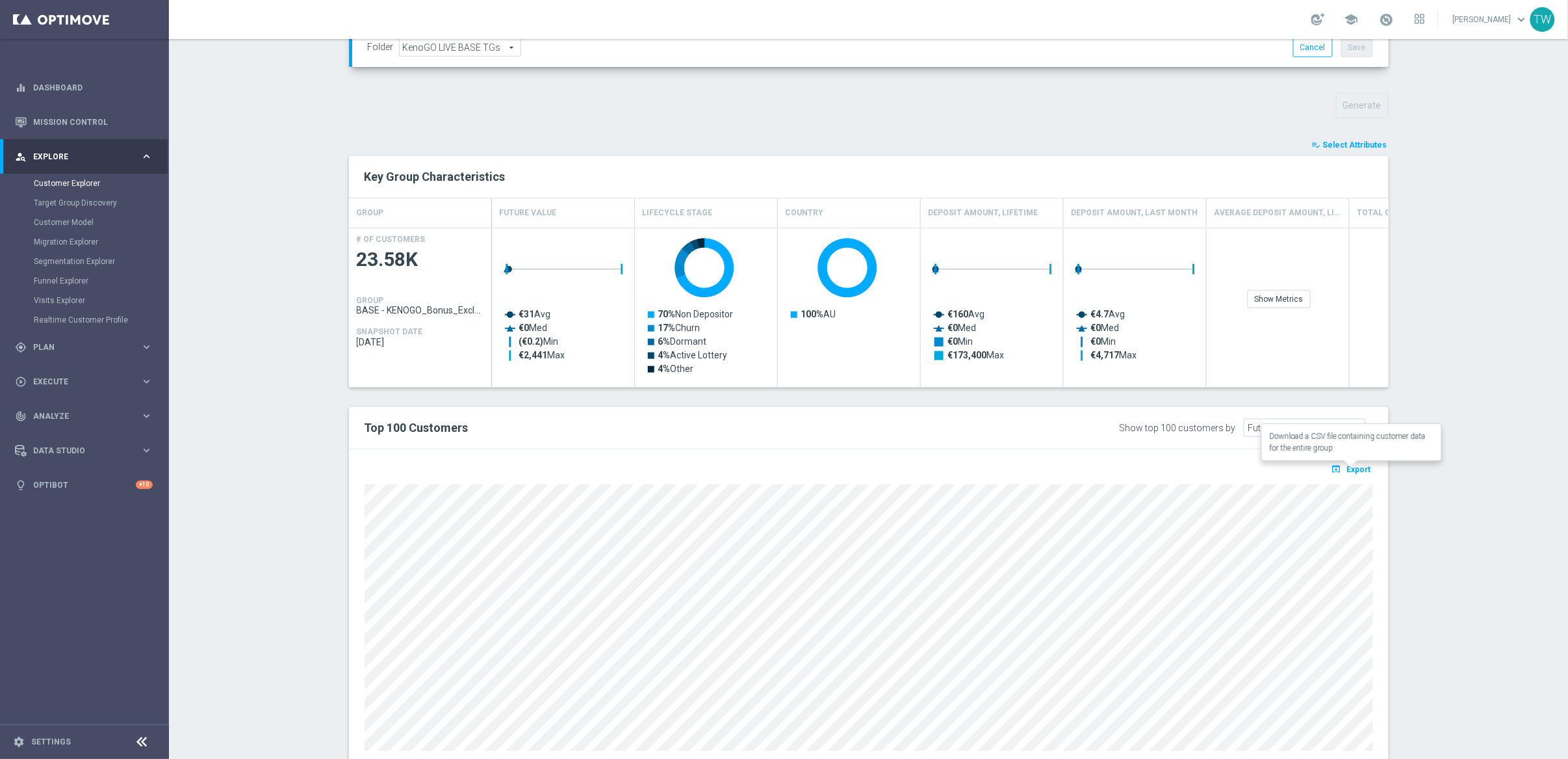
click at [1355, 468] on span "Export" at bounding box center [1358, 469] width 24 height 9
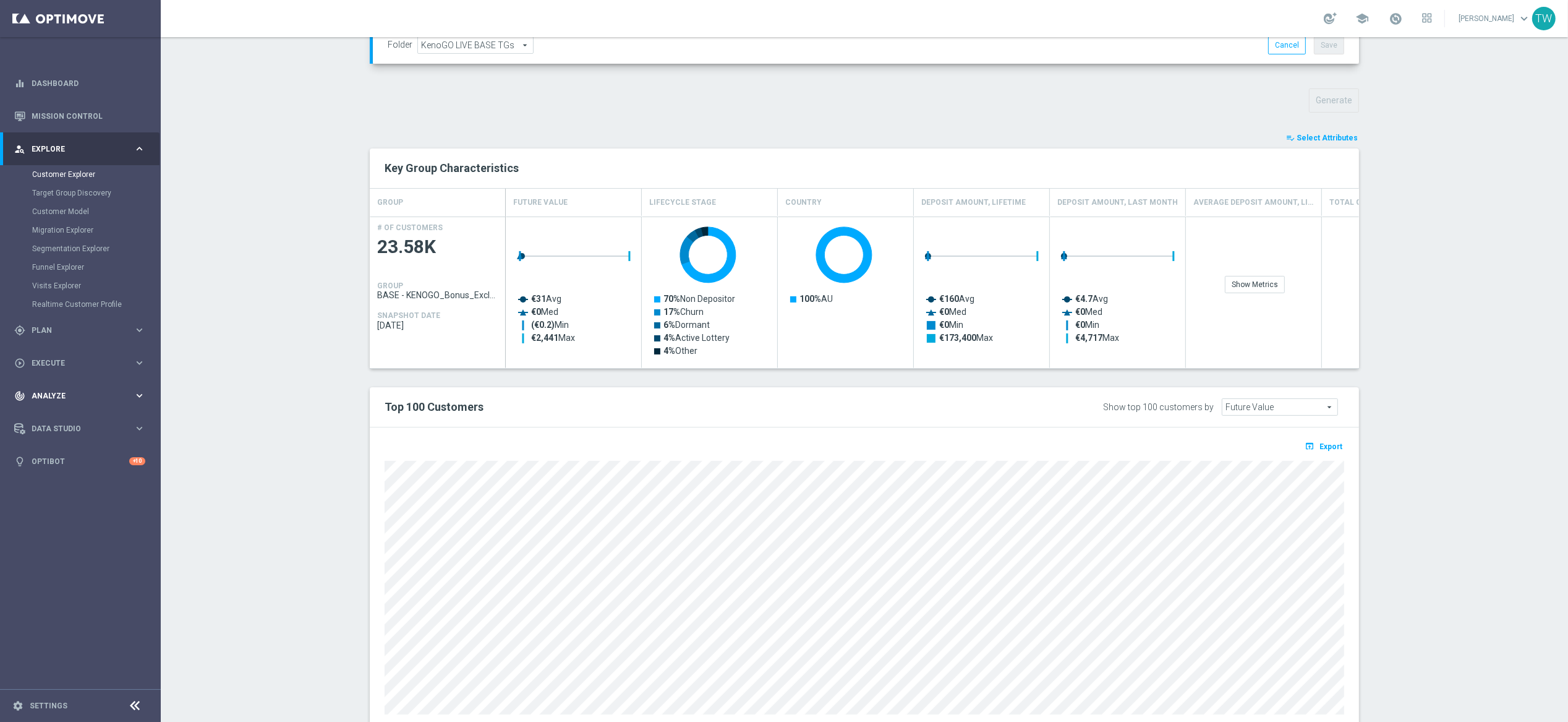
click at [57, 384] on div "track_changes Analyze keyboard_arrow_right" at bounding box center [80, 395] width 159 height 33
click at [69, 277] on link "Customer 360" at bounding box center [80, 272] width 96 height 10
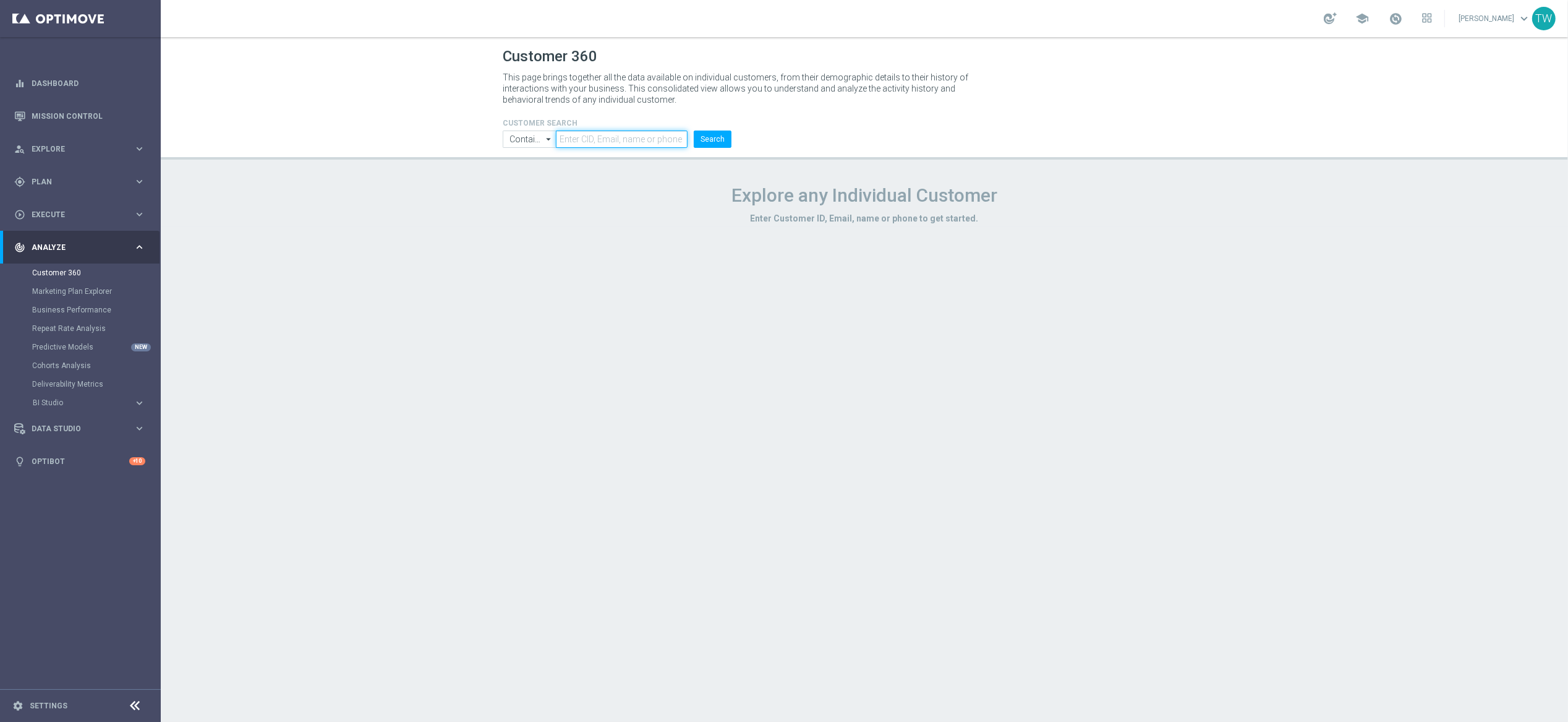
drag, startPoint x: 646, startPoint y: 133, endPoint x: 654, endPoint y: 138, distance: 9.4
click at [646, 133] on input "text" at bounding box center [622, 139] width 132 height 17
paste input "21244077"
type input "21244077"
click at [724, 139] on button "Search" at bounding box center [712, 139] width 38 height 17
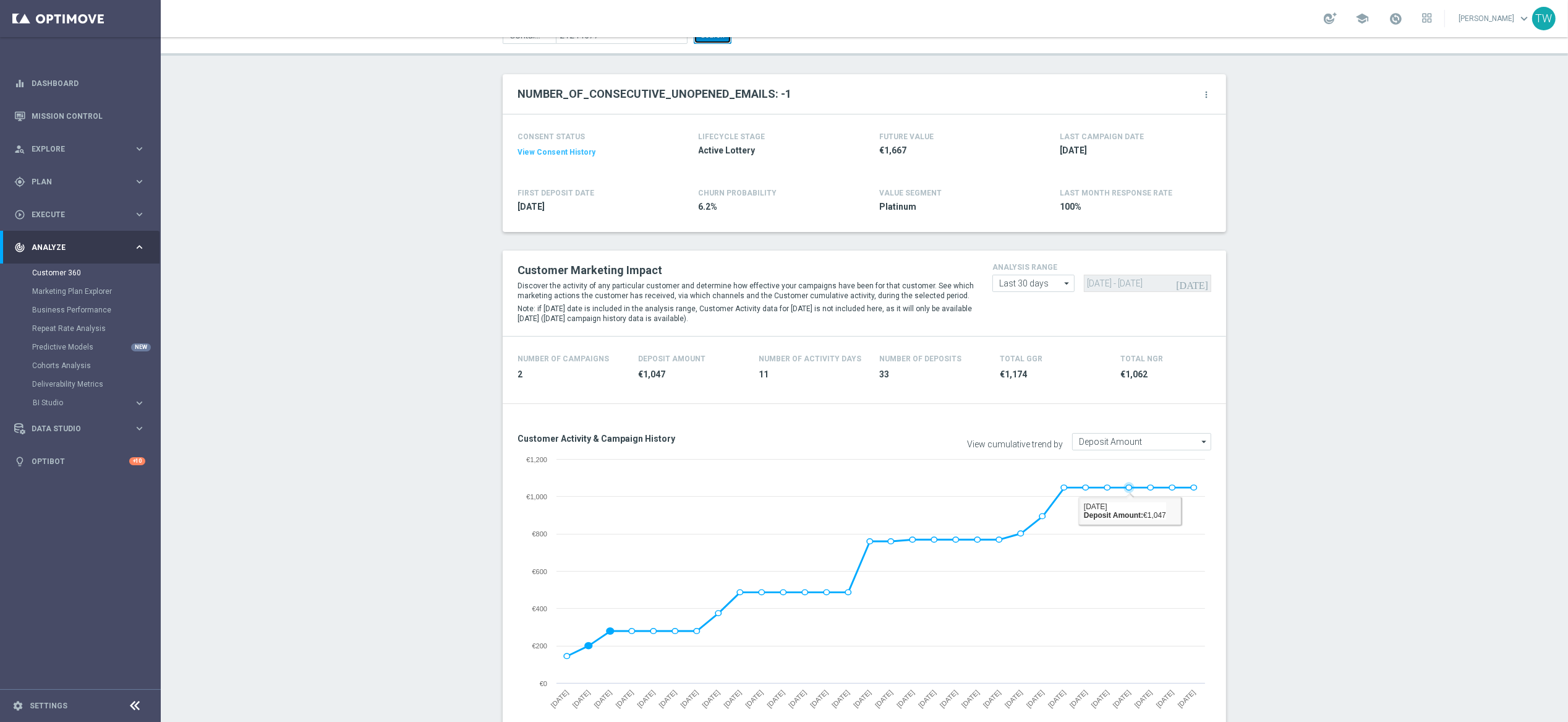
scroll to position [37, 0]
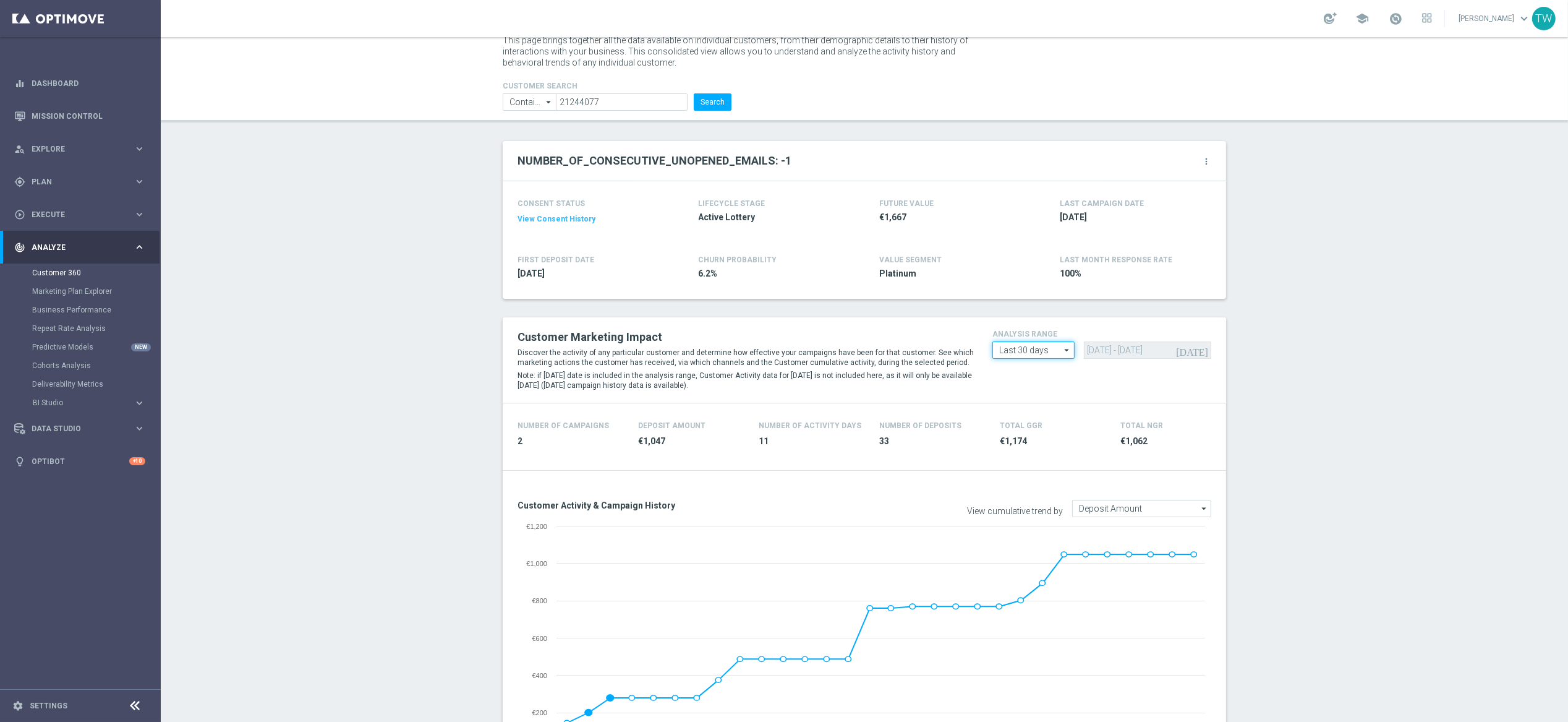
click at [1029, 347] on input "Last 30 days" at bounding box center [1033, 349] width 82 height 17
click at [1041, 402] on div "Last 90 days" at bounding box center [1033, 404] width 82 height 17
type input "Last 90 days"
type input "[DATE] - [DATE]"
